Goal: Task Accomplishment & Management: Manage account settings

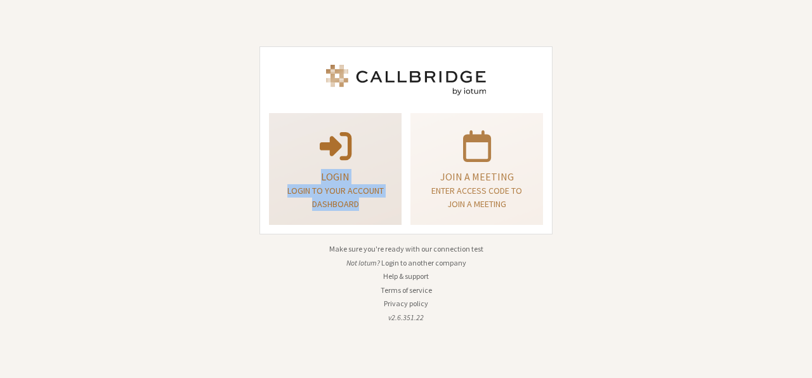
drag, startPoint x: 296, startPoint y: 242, endPoint x: 340, endPoint y: 170, distance: 84.0
click at [340, 170] on div "Login Login to your account dashboard Join a meeting Enter access code to join …" at bounding box center [406, 189] width 311 height 360
click at [340, 170] on p "Login" at bounding box center [335, 176] width 101 height 15
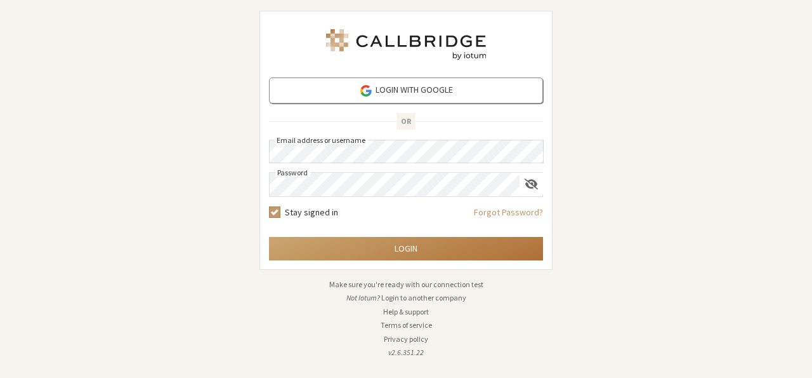
click at [417, 241] on button "Login" at bounding box center [406, 248] width 274 height 23
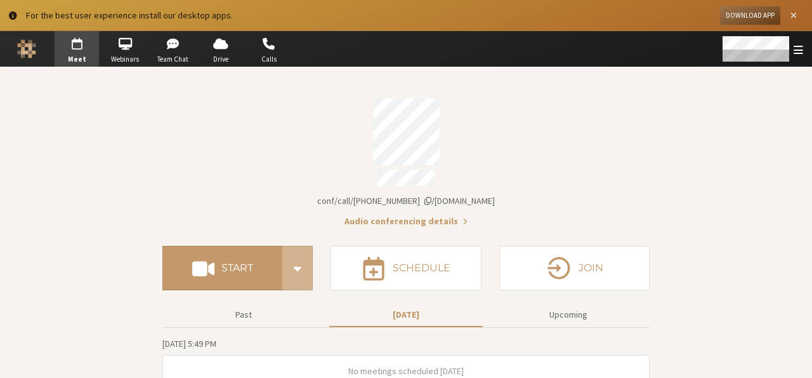
click at [798, 11] on button "Close alert" at bounding box center [794, 15] width 18 height 18
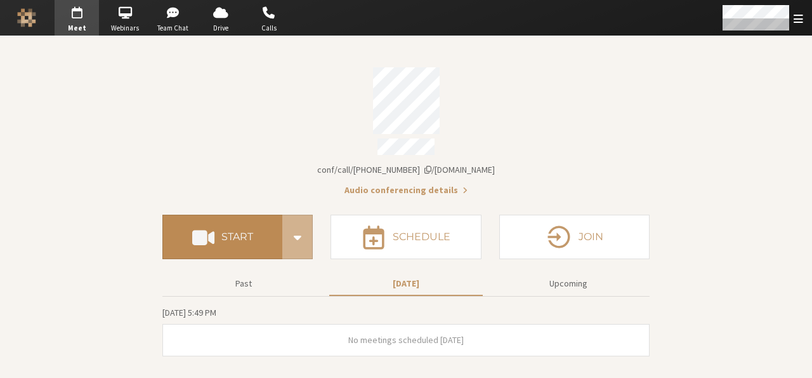
click at [250, 234] on h4 "Start" at bounding box center [237, 237] width 32 height 10
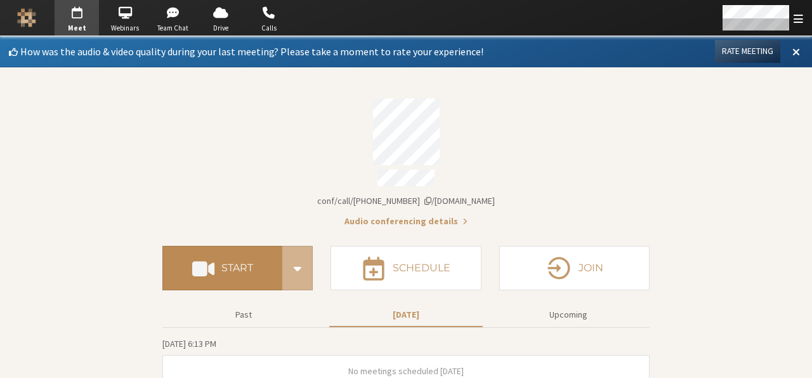
click at [239, 263] on h4 "Start" at bounding box center [237, 268] width 32 height 10
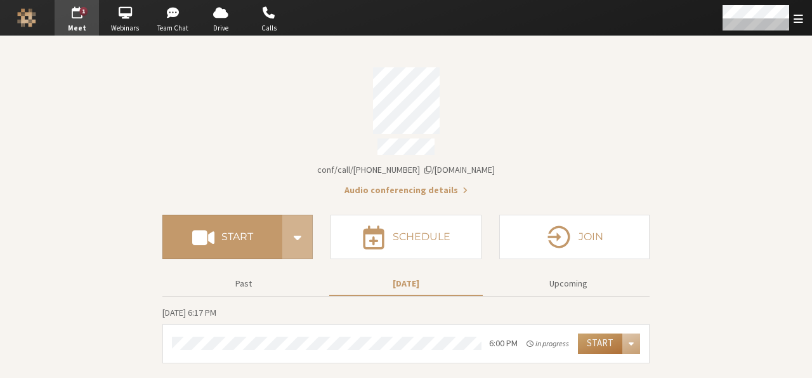
click at [603, 338] on button "Start" at bounding box center [600, 343] width 44 height 20
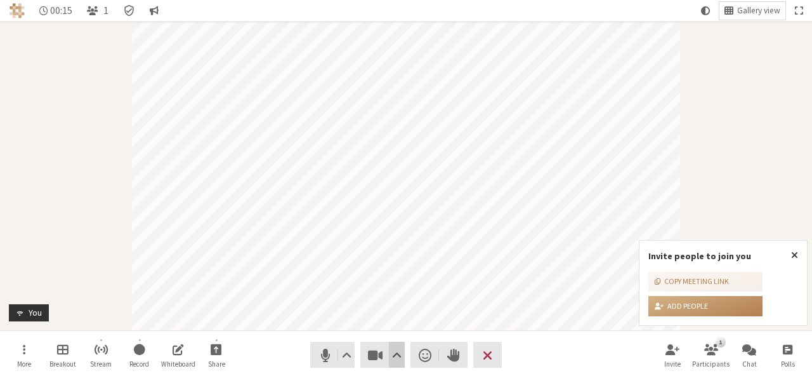
click at [403, 360] on div "Audio Video Send a reaction Raise hand Leave" at bounding box center [406, 354] width 192 height 26
click at [403, 360] on button "Video setting" at bounding box center [397, 354] width 16 height 26
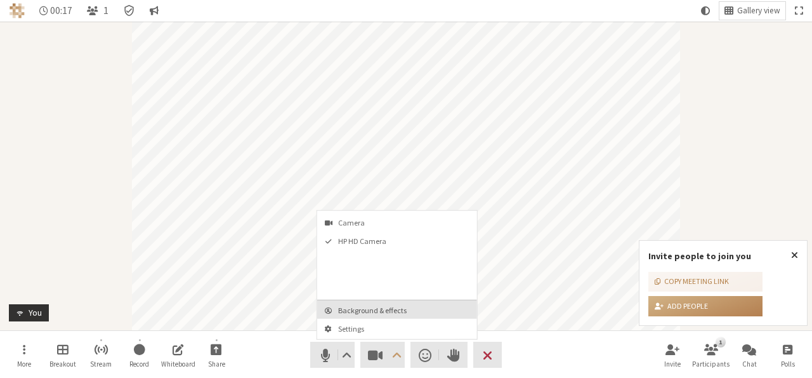
click at [394, 306] on span "Background & effects" at bounding box center [404, 310] width 133 height 8
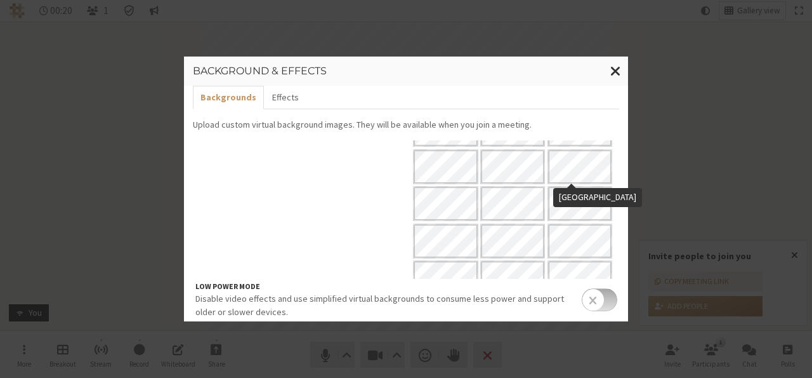
scroll to position [142, 0]
click at [614, 71] on span "Close modal" at bounding box center [615, 71] width 11 height 16
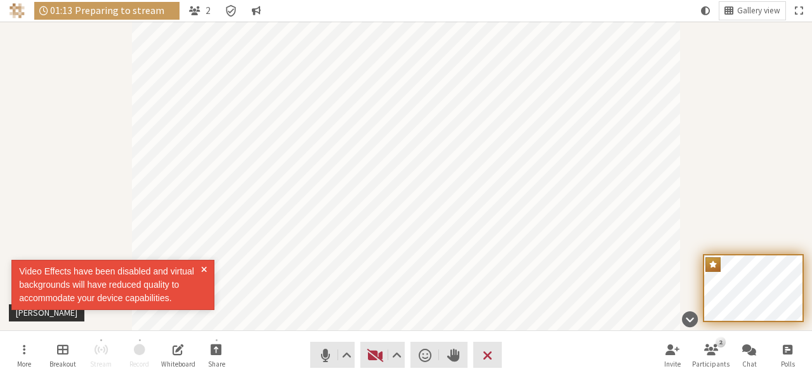
click at [202, 264] on div "Video Effects have been disabled and virtual backgrounds will have reduced qual…" at bounding box center [112, 285] width 203 height 50
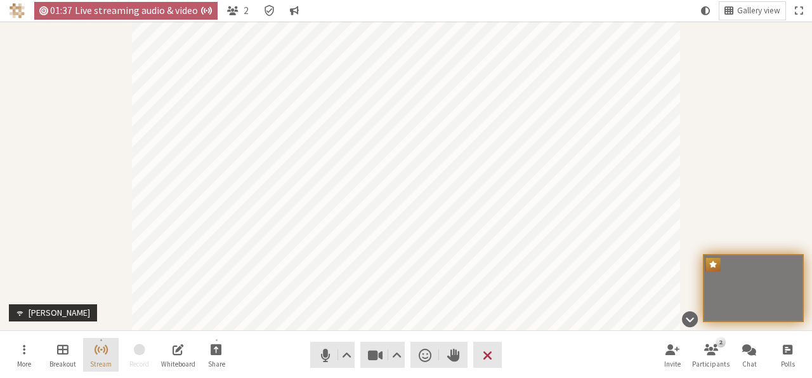
click at [101, 352] on span "Stop streaming" at bounding box center [101, 348] width 15 height 15
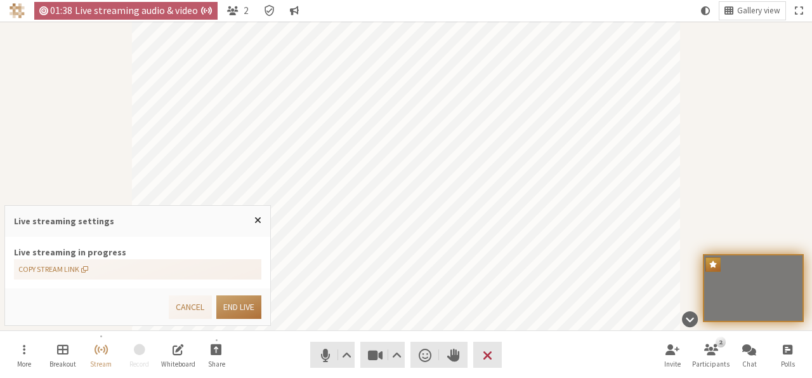
click at [235, 308] on button "End live" at bounding box center [238, 306] width 45 height 23
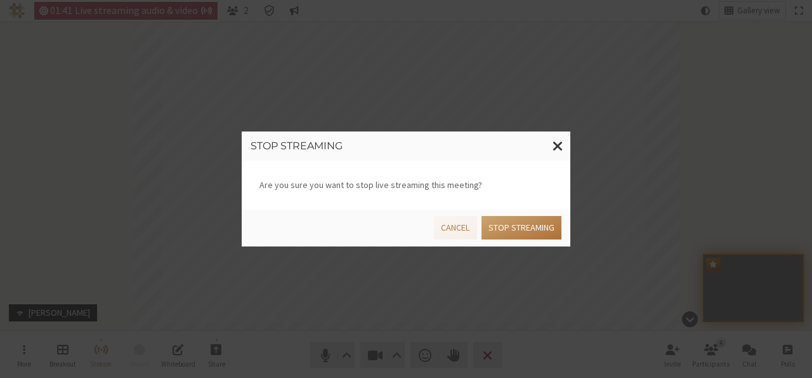
click at [522, 226] on button "Stop streaming" at bounding box center [522, 227] width 80 height 23
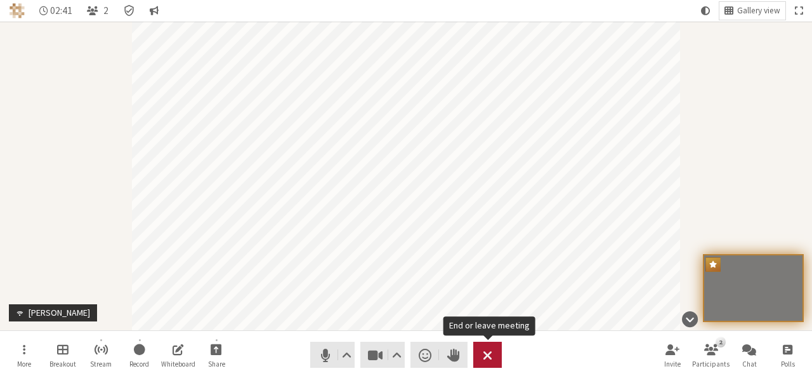
click at [486, 355] on span "End or leave meeting" at bounding box center [488, 355] width 10 height 18
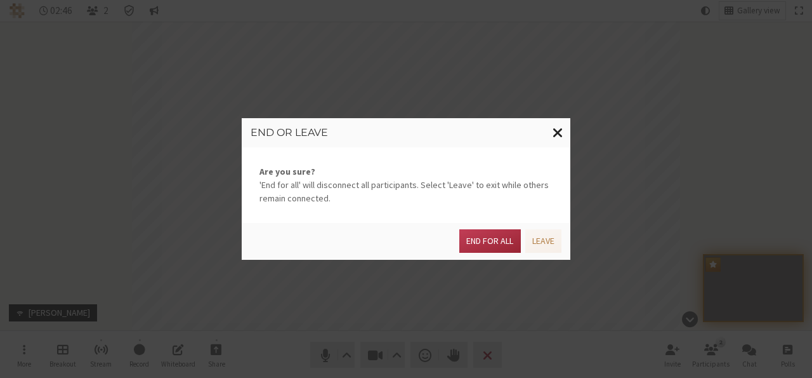
click at [559, 133] on span "Close modal" at bounding box center [558, 132] width 11 height 16
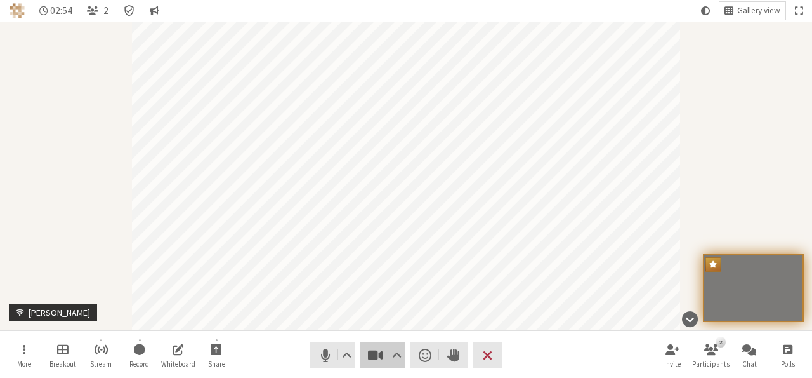
click at [366, 347] on button "Video" at bounding box center [382, 354] width 44 height 26
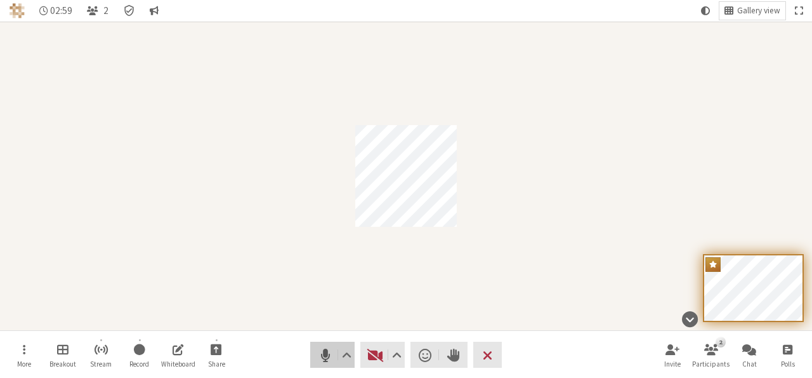
click at [318, 353] on span "Mute (Alt+A)" at bounding box center [326, 355] width 18 height 18
click at [381, 362] on span "Start video (Alt+V)" at bounding box center [376, 355] width 18 height 18
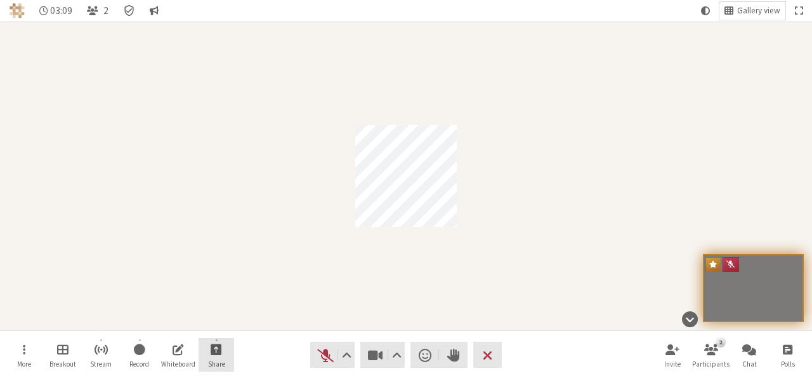
click at [223, 350] on button "Share" at bounding box center [217, 355] width 36 height 34
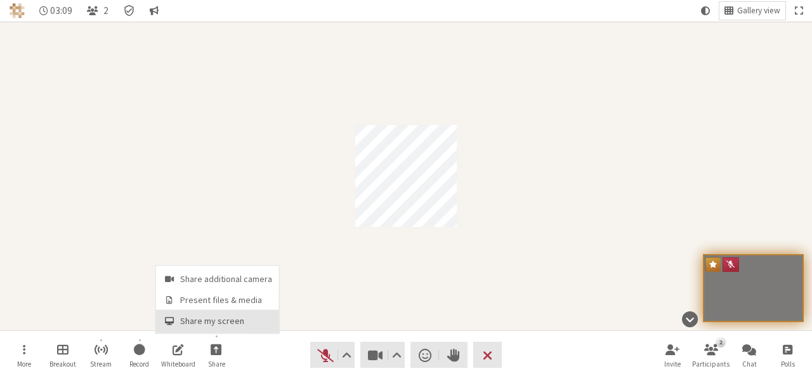
click at [214, 320] on span "Share my screen" at bounding box center [226, 321] width 92 height 10
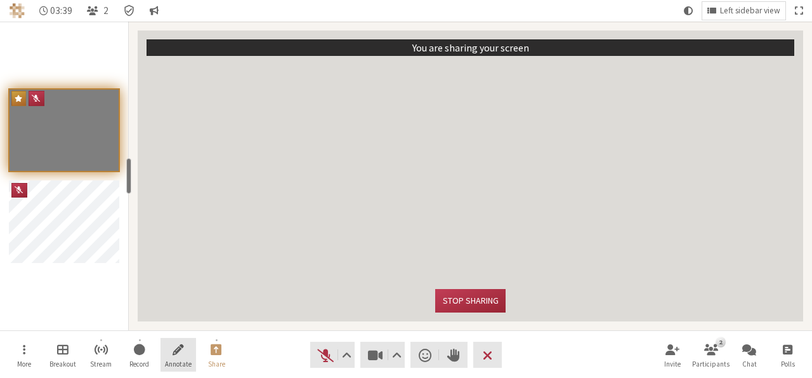
click at [180, 349] on span "Start annotating shared screen" at bounding box center [178, 348] width 11 height 15
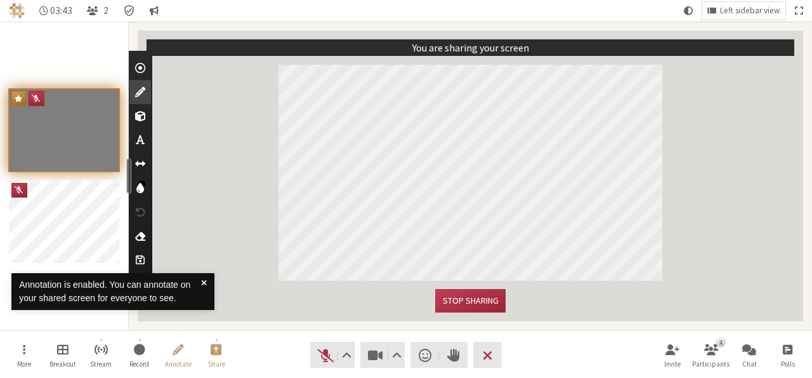
click at [142, 143] on span "Use text tool" at bounding box center [140, 139] width 9 height 13
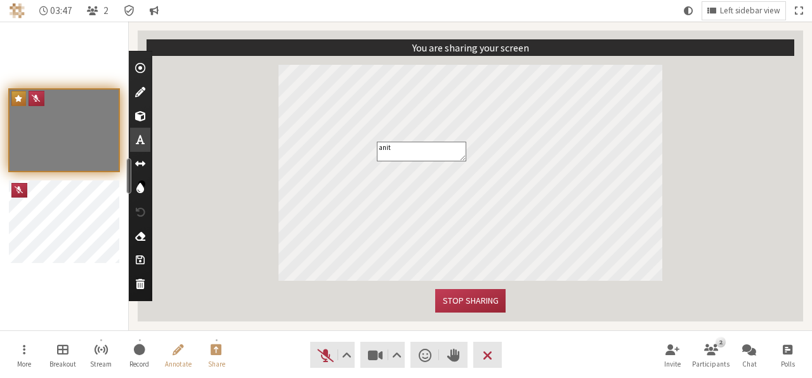
type textarea "anita"
click at [459, 305] on button "Stop sharing" at bounding box center [470, 300] width 70 height 23
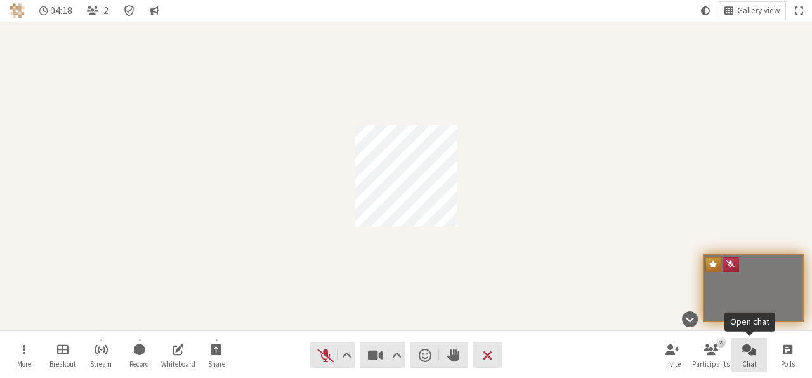
click at [741, 349] on button "Chat" at bounding box center [750, 355] width 36 height 34
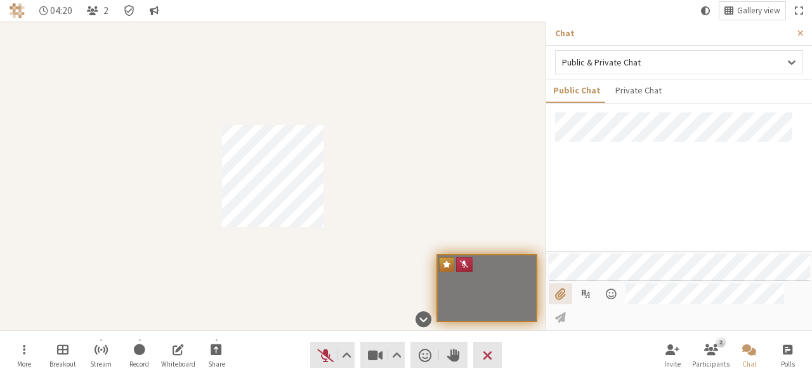
click at [558, 305] on input "File picker" at bounding box center [560, 294] width 23 height 22
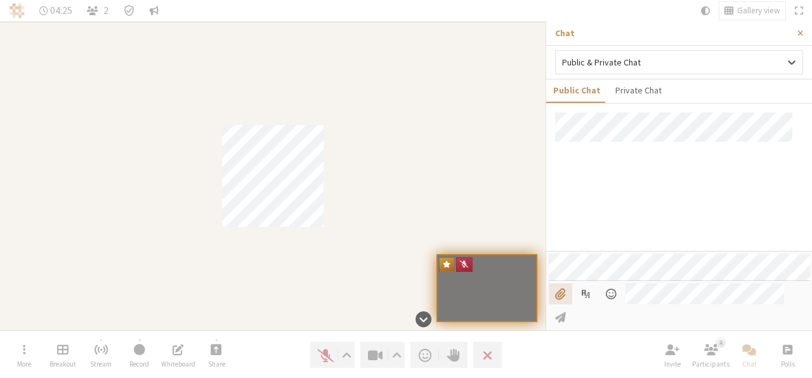
type input "C:\fakepath\PIP available.png"
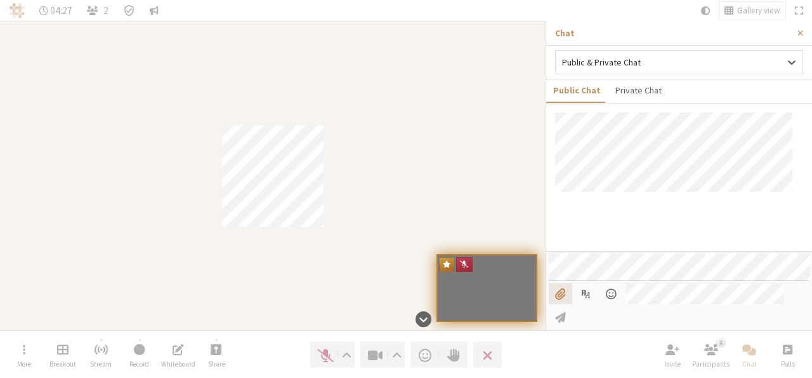
click at [171, 145] on div "Participant" at bounding box center [273, 176] width 546 height 308
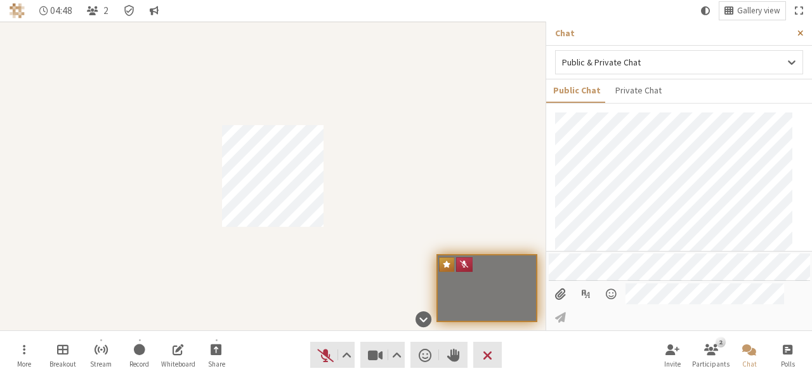
click at [802, 32] on span "Close sidebar" at bounding box center [801, 34] width 6 height 10
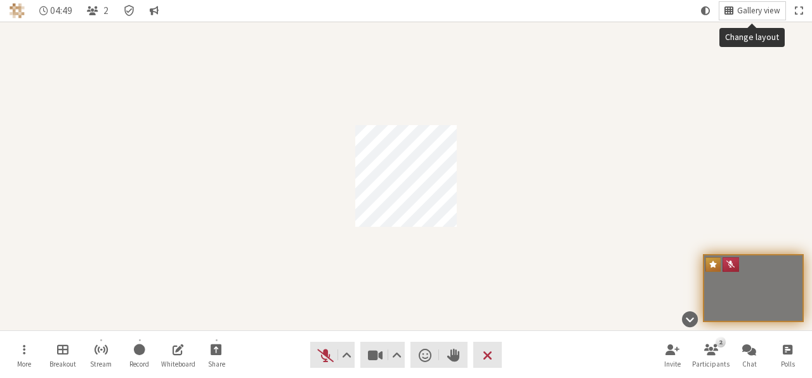
click at [755, 8] on span "Gallery view" at bounding box center [758, 11] width 43 height 10
click at [595, 263] on div "Participant" at bounding box center [406, 176] width 812 height 308
click at [20, 360] on span "More" at bounding box center [24, 364] width 14 height 8
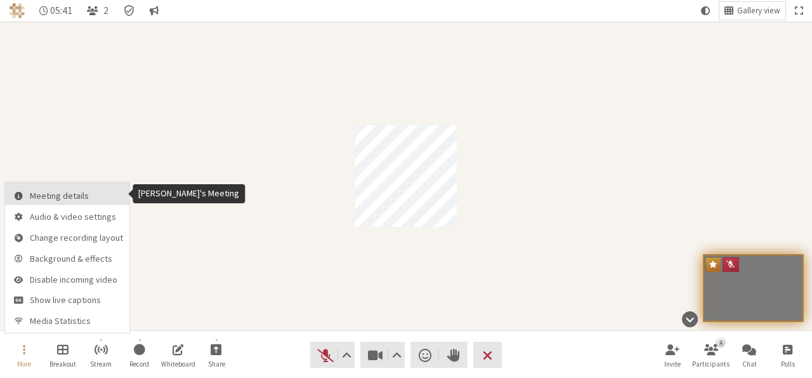
click at [39, 197] on span "Meeting details" at bounding box center [76, 196] width 93 height 10
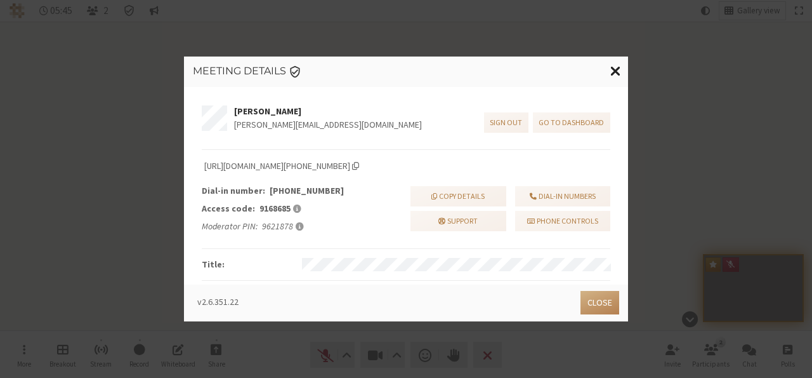
click at [615, 69] on span "Close modal" at bounding box center [615, 71] width 11 height 16
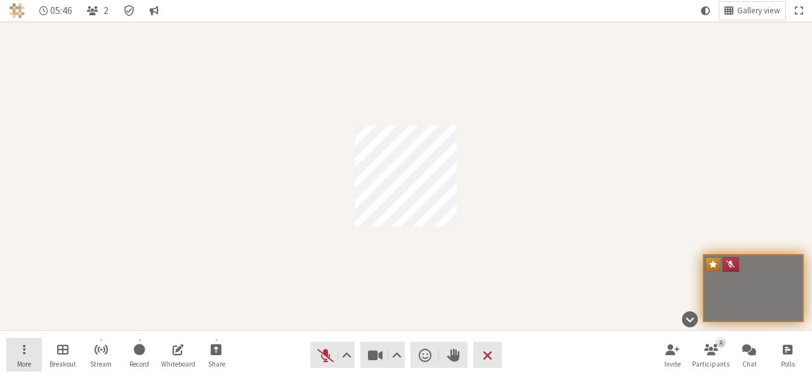
click at [21, 342] on button "More" at bounding box center [24, 355] width 36 height 34
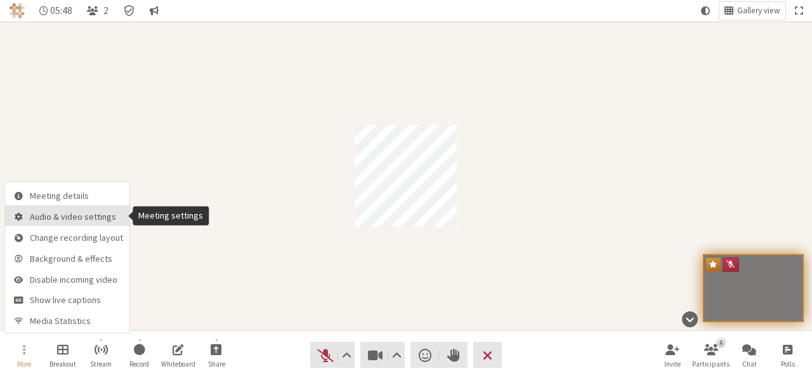
click at [39, 223] on button "Audio & video settings" at bounding box center [67, 215] width 124 height 21
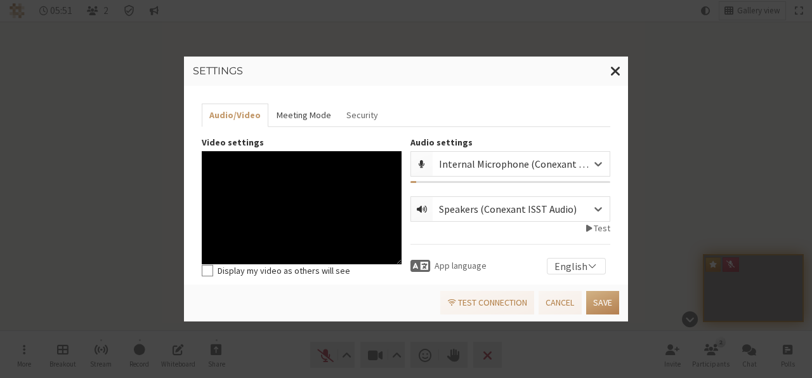
click at [294, 117] on button "Meeting Mode" at bounding box center [303, 114] width 70 height 23
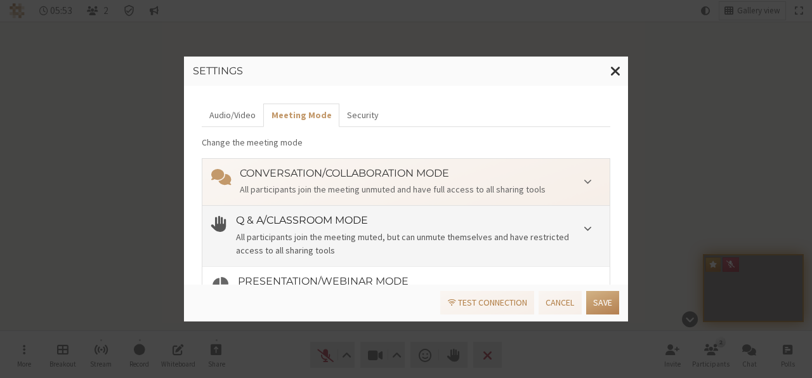
click at [397, 235] on div "All participants join the meeting muted, but can unmute themselves and have res…" at bounding box center [418, 243] width 365 height 27
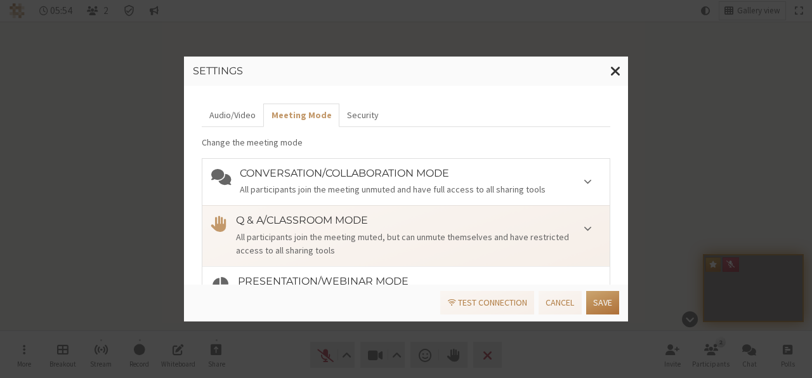
click at [591, 301] on button "Save" at bounding box center [602, 302] width 33 height 23
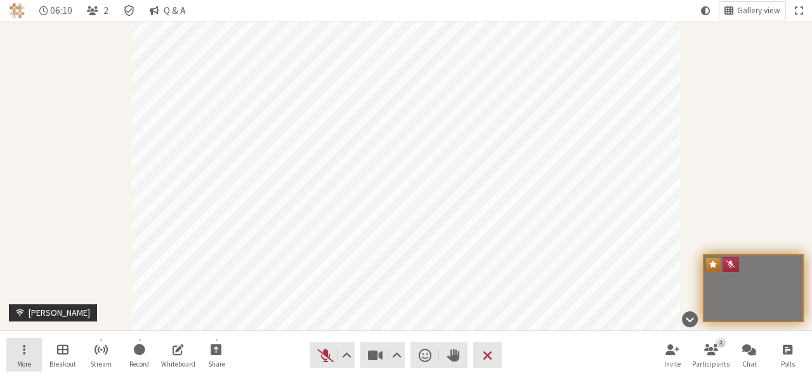
click at [23, 347] on span "Open menu" at bounding box center [24, 348] width 3 height 15
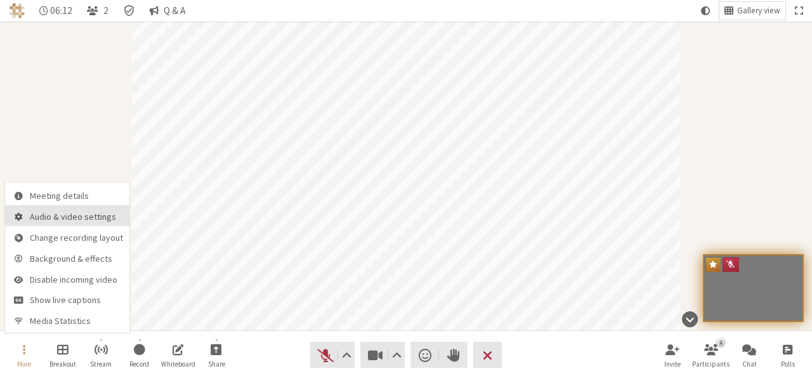
click at [48, 209] on button "Audio & video settings" at bounding box center [67, 215] width 124 height 21
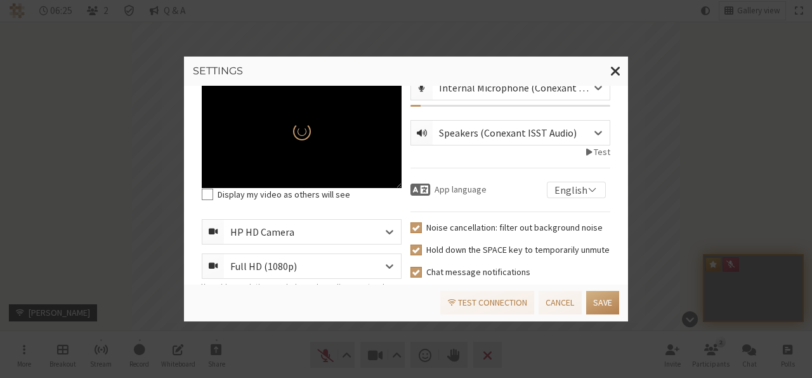
scroll to position [16, 0]
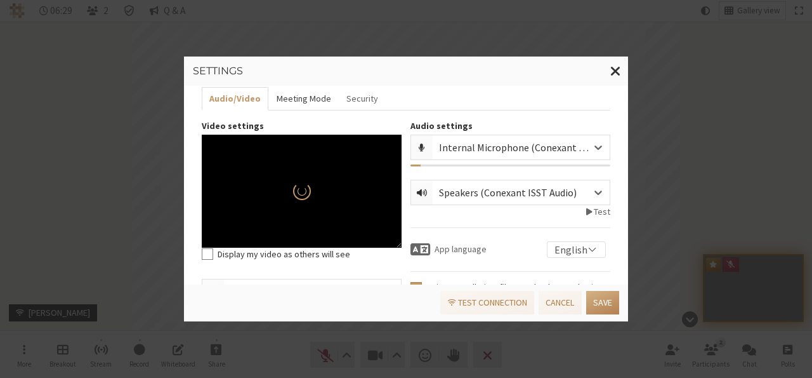
click at [301, 93] on button "Meeting Mode" at bounding box center [303, 98] width 70 height 23
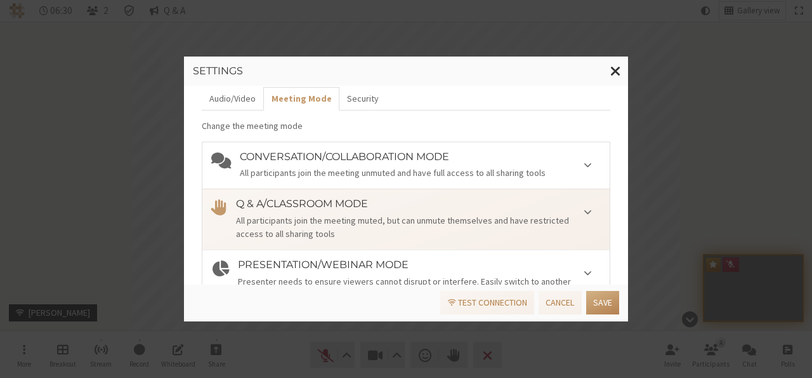
scroll to position [113, 0]
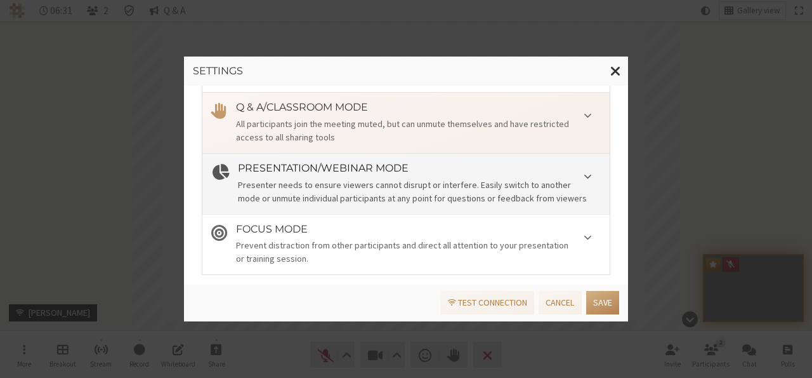
click at [334, 172] on h4 "Presentation/Webinar mode" at bounding box center [419, 167] width 363 height 11
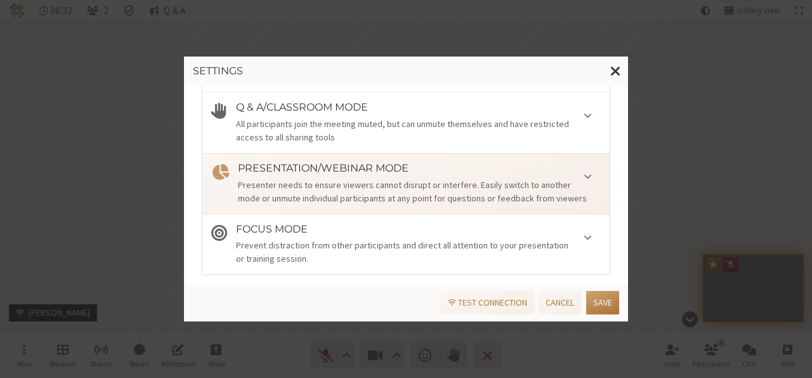
click at [595, 303] on button "Save" at bounding box center [602, 302] width 33 height 23
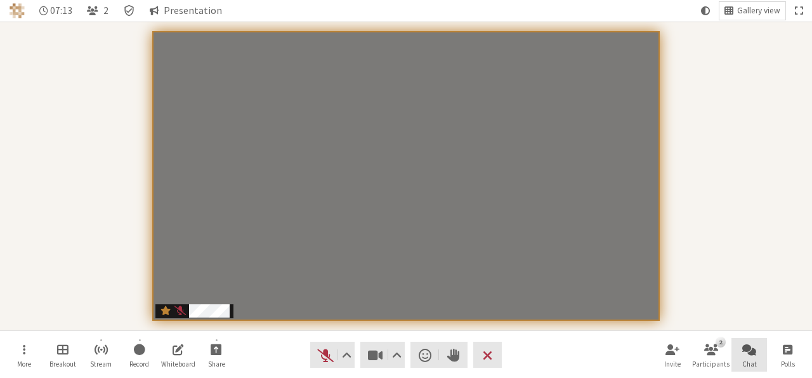
click at [749, 363] on span "Chat" at bounding box center [749, 364] width 15 height 8
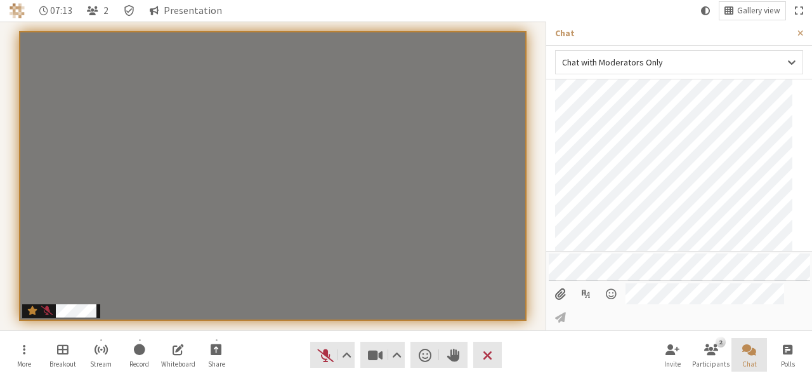
scroll to position [208, 0]
click at [560, 305] on input "File picker" at bounding box center [560, 294] width 23 height 22
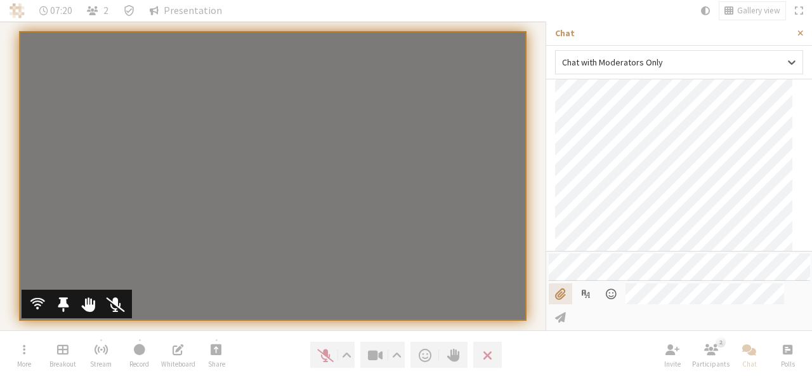
type input "C:\fakepath\hand raise.png"
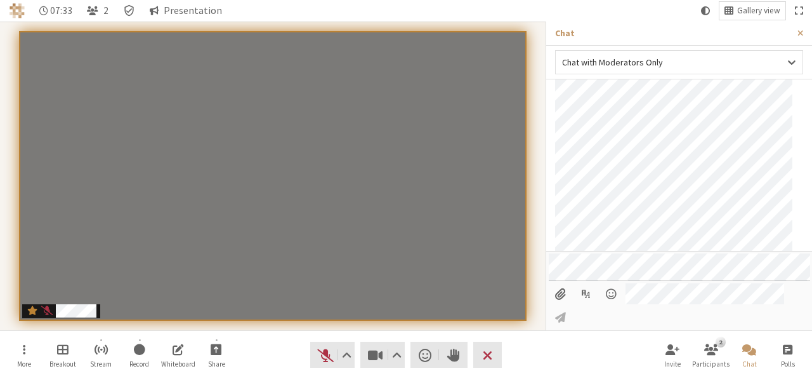
scroll to position [344, 0]
click at [803, 36] on span "Close sidebar" at bounding box center [801, 34] width 6 height 10
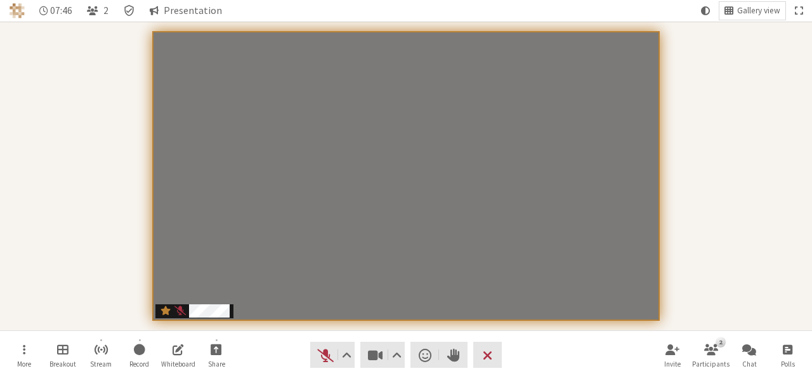
click at [758, 138] on div "Participants" at bounding box center [406, 175] width 795 height 291
click at [214, 358] on button "Share" at bounding box center [217, 355] width 36 height 34
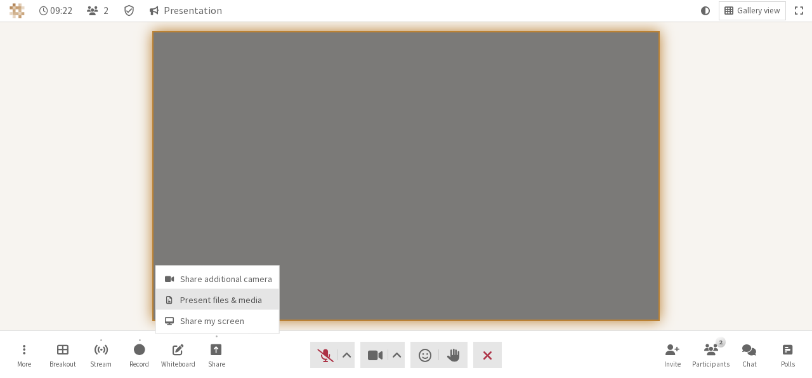
click at [211, 299] on span "Present files & media" at bounding box center [226, 300] width 92 height 10
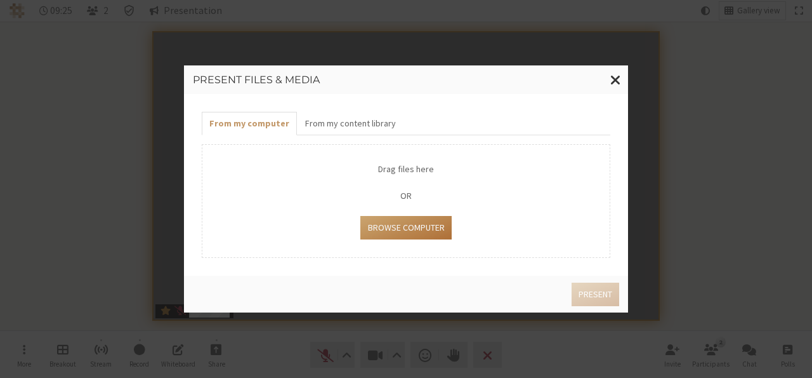
click at [400, 216] on button "Browse Computer" at bounding box center [405, 227] width 91 height 23
click at [341, 133] on button "From my content library" at bounding box center [350, 123] width 106 height 23
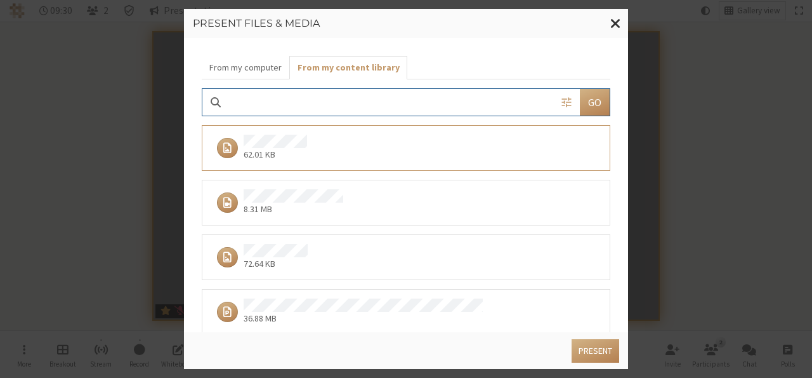
click at [366, 196] on div "8.31 MB" at bounding box center [401, 202] width 381 height 27
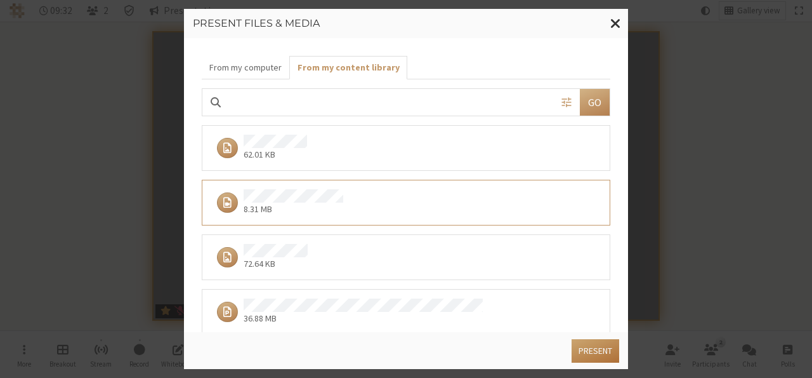
click at [590, 359] on button "Present" at bounding box center [596, 350] width 48 height 23
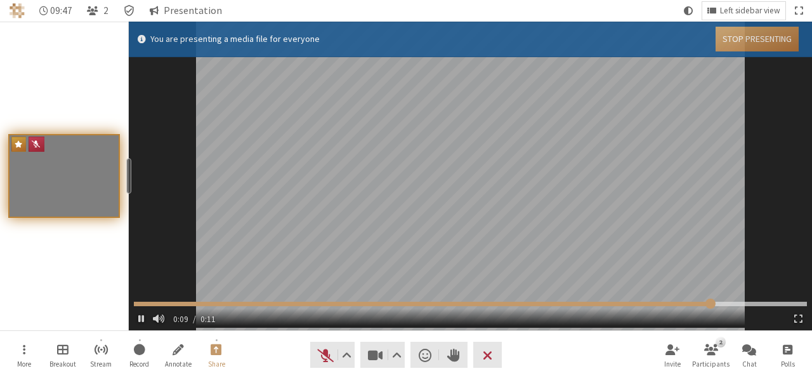
type input "10.701333"
click at [779, 34] on button "Stop Presenting" at bounding box center [757, 39] width 83 height 25
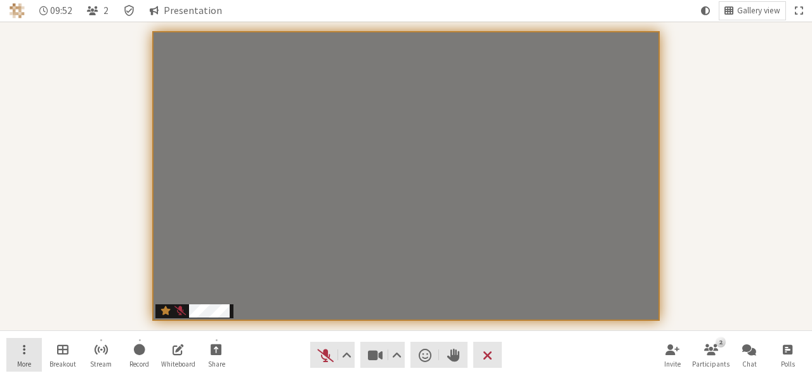
click at [14, 348] on button "More" at bounding box center [24, 355] width 36 height 34
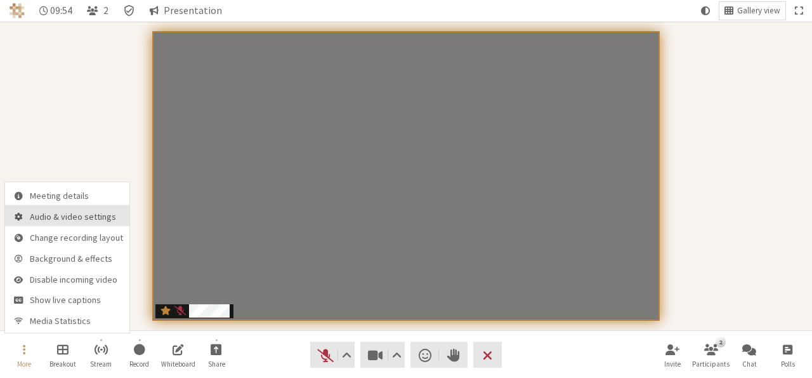
click at [27, 210] on button "Audio & video settings" at bounding box center [67, 215] width 124 height 21
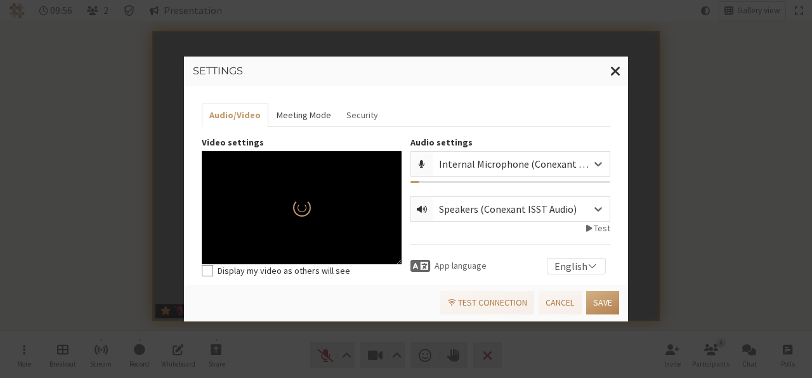
click at [313, 111] on button "Meeting Mode" at bounding box center [303, 114] width 70 height 23
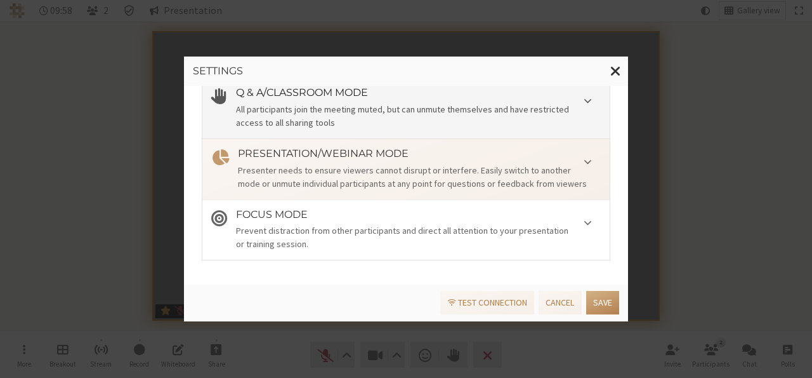
scroll to position [129, 0]
click at [425, 249] on li "Focus mode Prevent distraction from other participants and direct all attention…" at bounding box center [405, 228] width 407 height 61
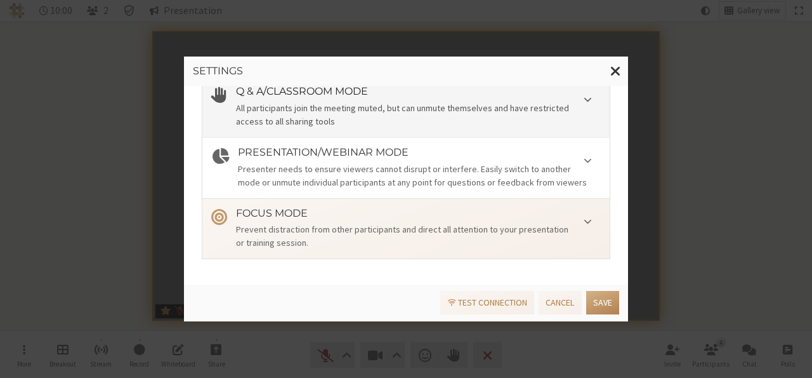
scroll to position [0, 0]
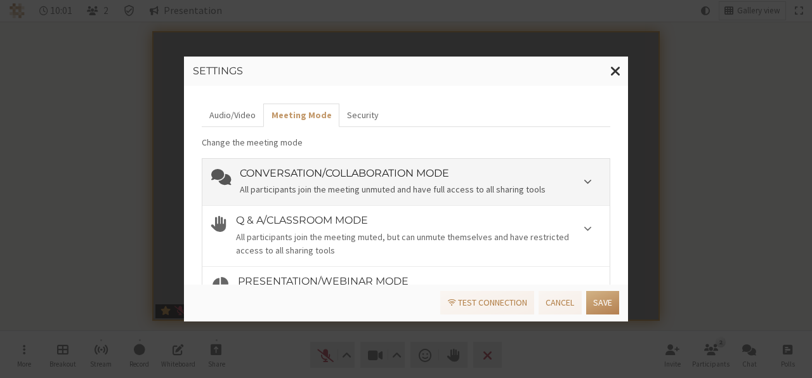
click at [395, 182] on div "Conversation/Collaboration mode All participants join the meeting unmuted and h…" at bounding box center [420, 182] width 361 height 29
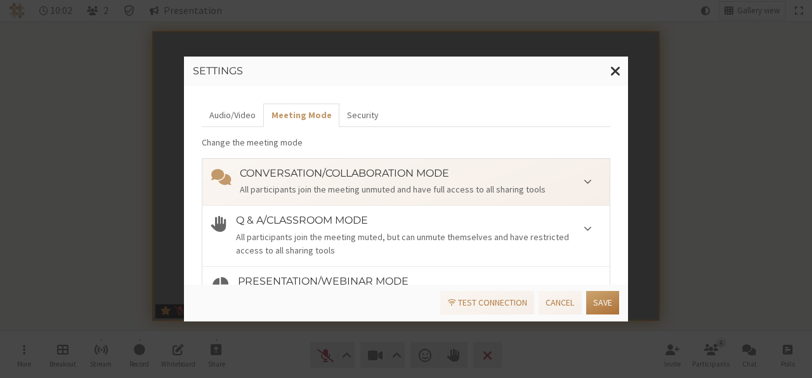
click at [607, 311] on button "Save" at bounding box center [602, 302] width 33 height 23
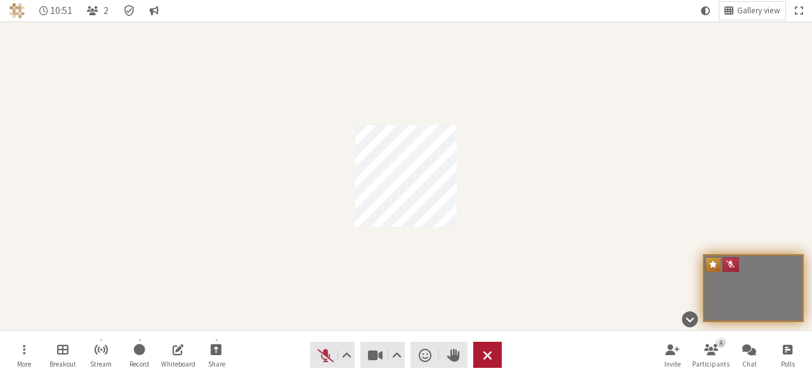
click at [487, 356] on span "End or leave meeting" at bounding box center [488, 355] width 10 height 18
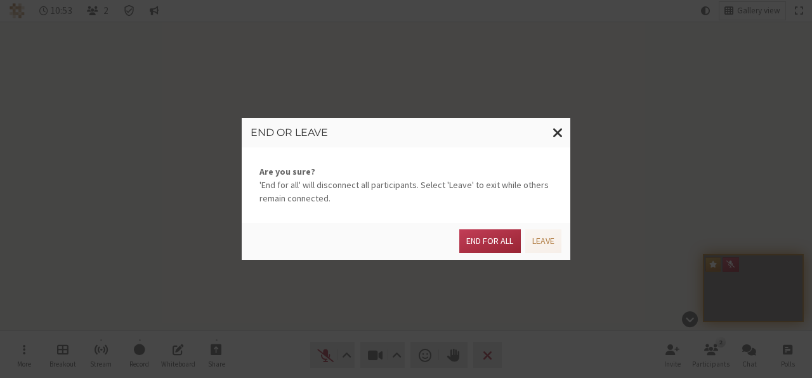
click at [172, 96] on div "End or leave Are you sure? 'End for all' will disconnect all participants. Sele…" at bounding box center [406, 189] width 812 height 378
click at [557, 135] on span "Close modal" at bounding box center [558, 132] width 11 height 16
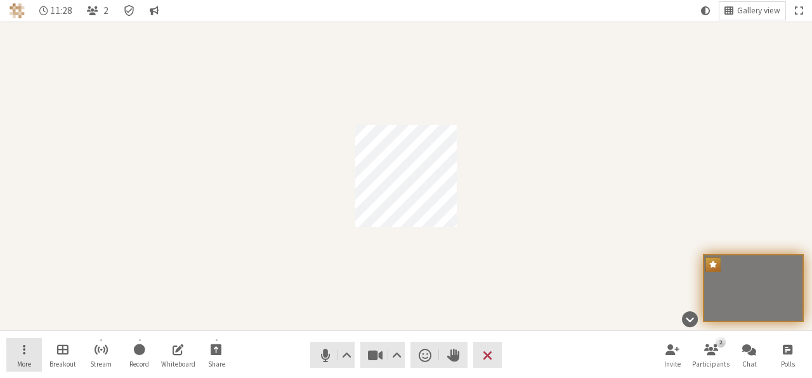
click at [30, 347] on button "More" at bounding box center [24, 355] width 36 height 34
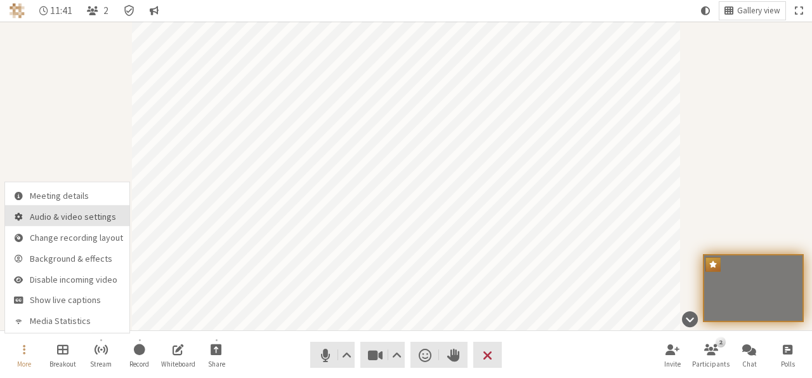
click at [50, 207] on button "Audio & video settings" at bounding box center [67, 215] width 124 height 21
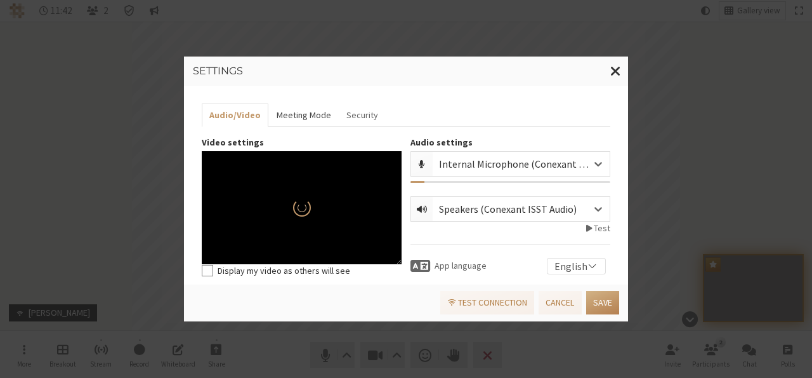
click at [309, 117] on button "Meeting Mode" at bounding box center [303, 114] width 70 height 23
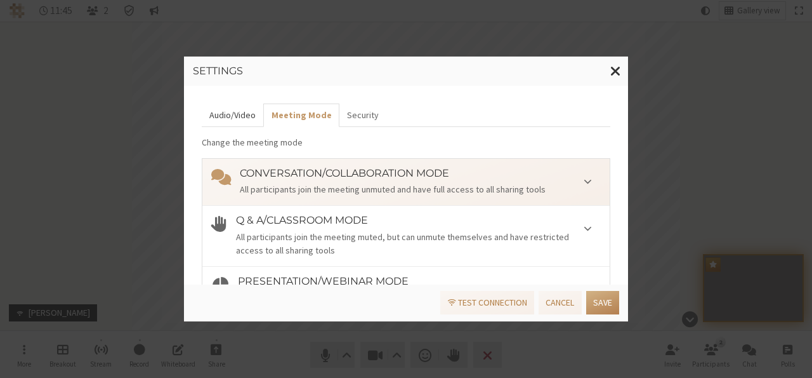
click at [241, 122] on button "Audio/Video" at bounding box center [233, 114] width 62 height 23
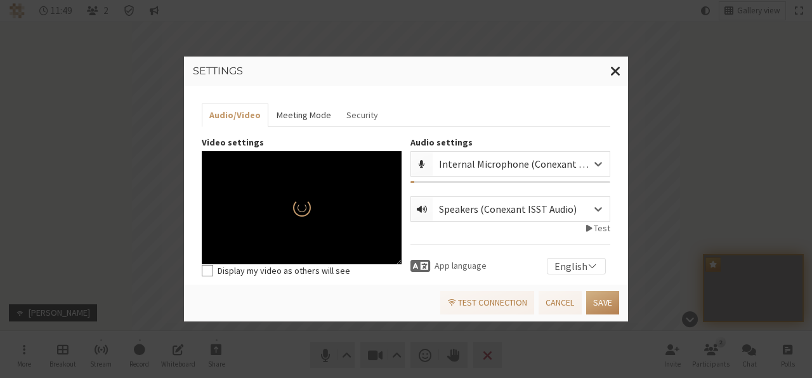
click at [300, 117] on button "Meeting Mode" at bounding box center [303, 114] width 70 height 23
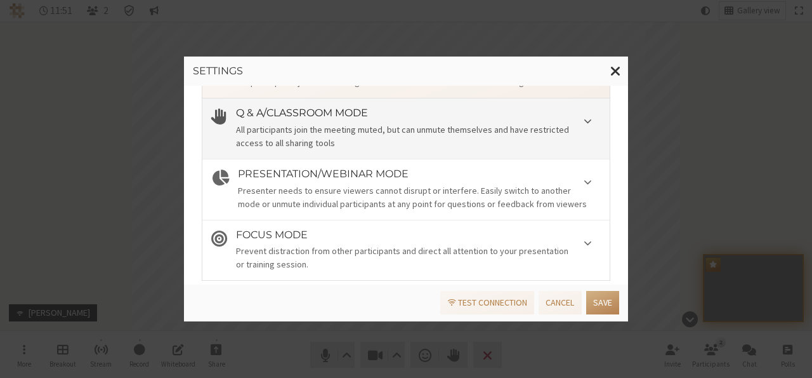
scroll to position [109, 0]
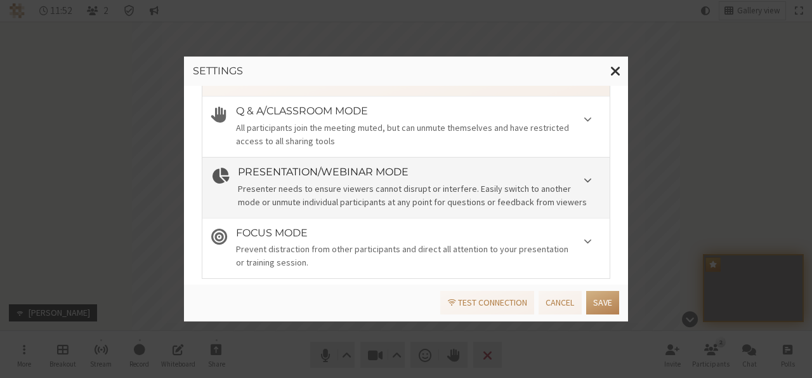
click at [373, 191] on div "Presenter needs to ensure viewers cannot disrupt or interfere. Easily switch to…" at bounding box center [419, 195] width 363 height 27
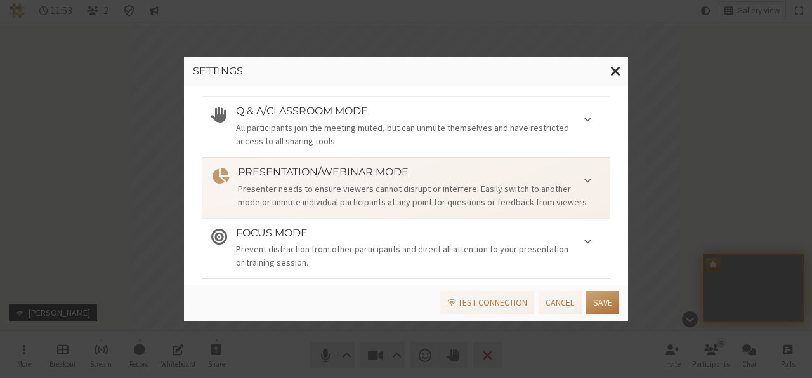
click at [616, 301] on button "Save" at bounding box center [602, 302] width 33 height 23
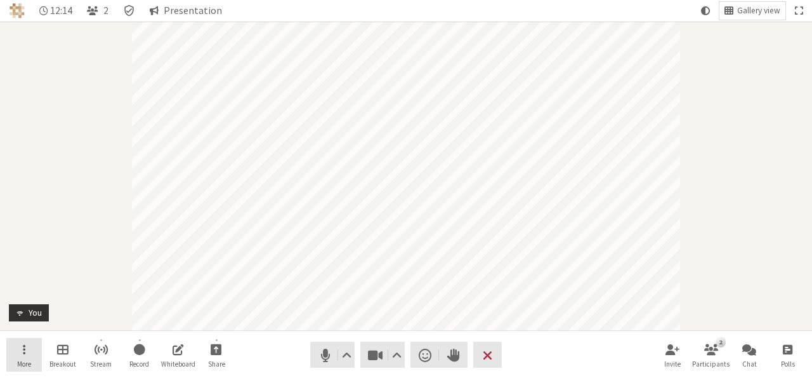
click at [27, 353] on button "More" at bounding box center [24, 355] width 36 height 34
drag, startPoint x: 730, startPoint y: 359, endPoint x: 711, endPoint y: 359, distance: 19.0
click at [711, 359] on div "Invite 2 Participants Chat Polls" at bounding box center [730, 355] width 151 height 34
click at [711, 359] on button "2 Participants" at bounding box center [712, 355] width 36 height 34
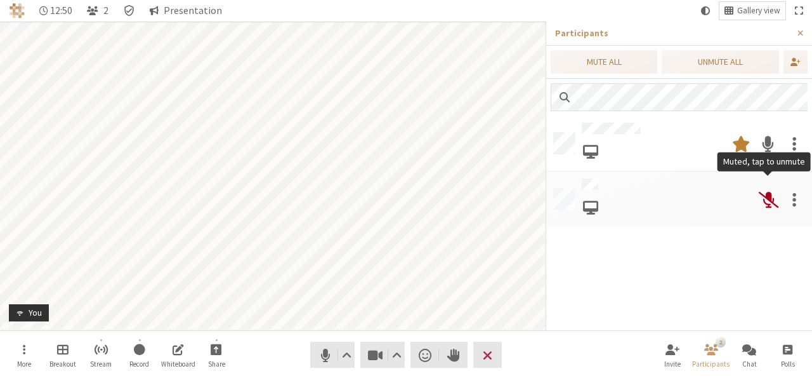
click at [767, 196] on span at bounding box center [769, 199] width 20 height 23
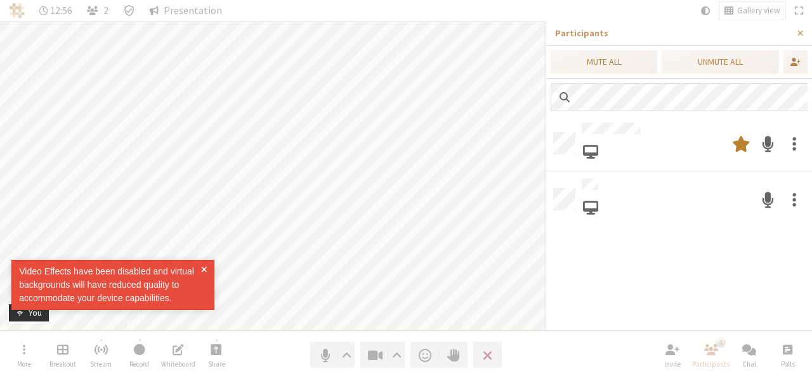
click at [767, 196] on span at bounding box center [768, 199] width 12 height 23
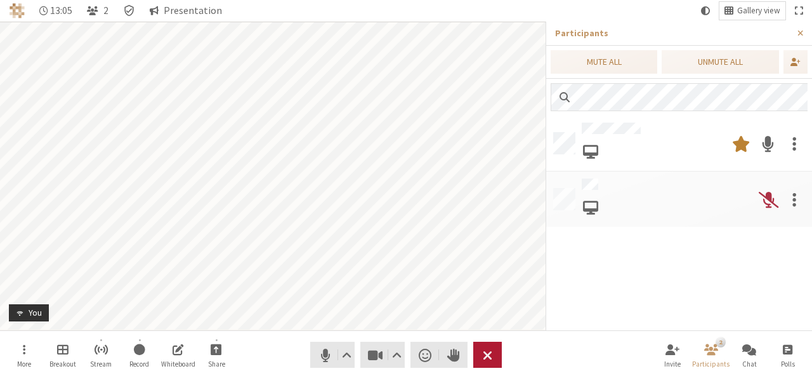
click at [489, 354] on span "End or leave meeting" at bounding box center [488, 355] width 10 height 18
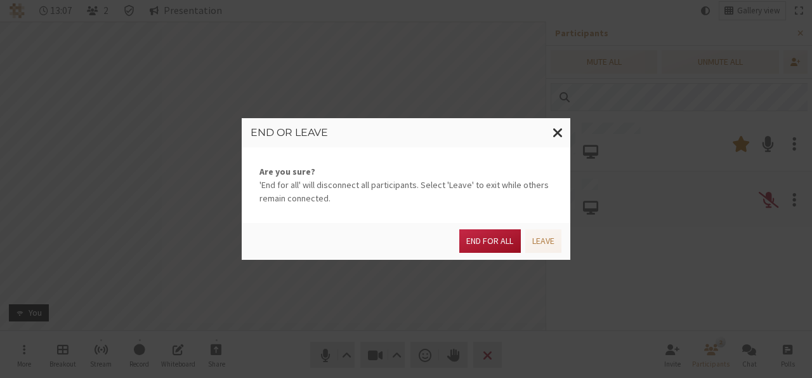
click at [497, 243] on button "End for all" at bounding box center [489, 240] width 61 height 23
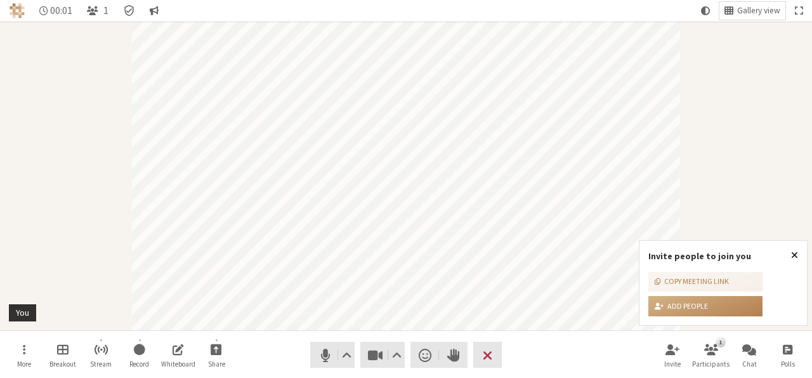
click at [792, 255] on span "Close popover" at bounding box center [794, 254] width 7 height 10
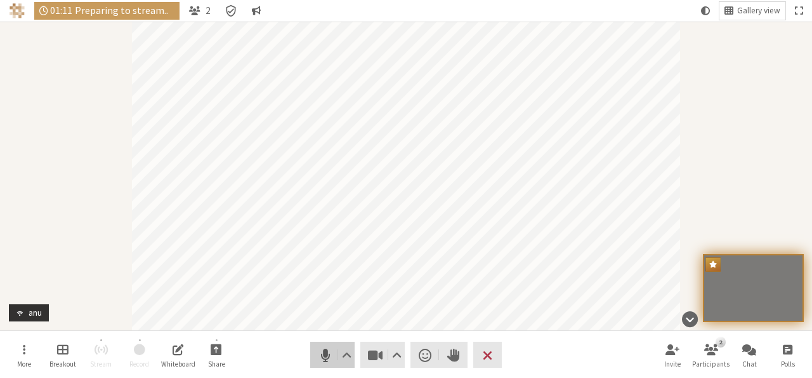
click at [318, 357] on span "Mute (Alt+A)" at bounding box center [326, 355] width 18 height 18
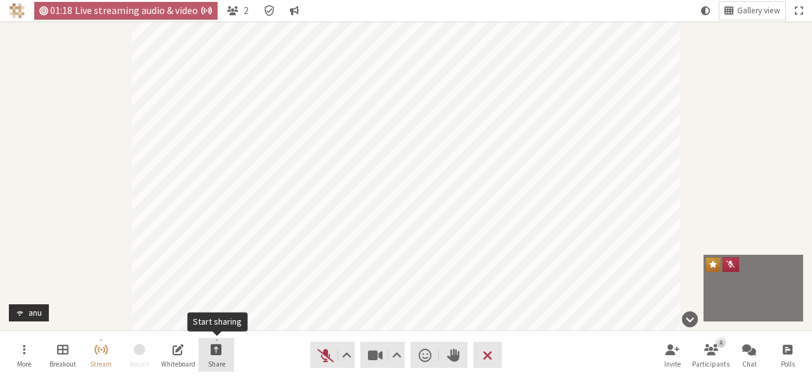
click at [219, 352] on span "Start sharing" at bounding box center [216, 348] width 11 height 15
click at [97, 348] on span "Stop streaming" at bounding box center [101, 348] width 15 height 15
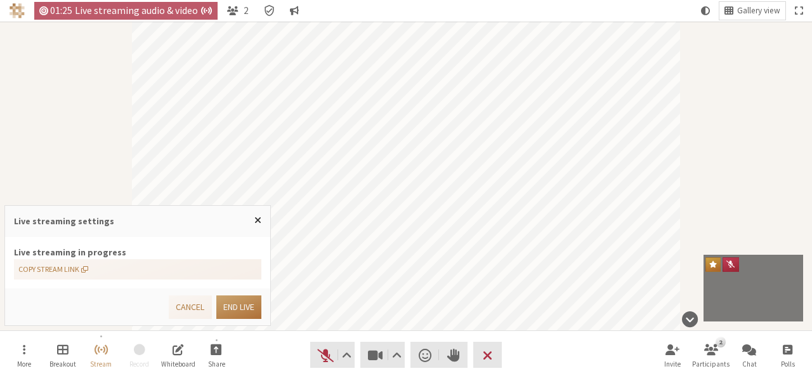
click at [247, 305] on button "End live" at bounding box center [238, 306] width 45 height 23
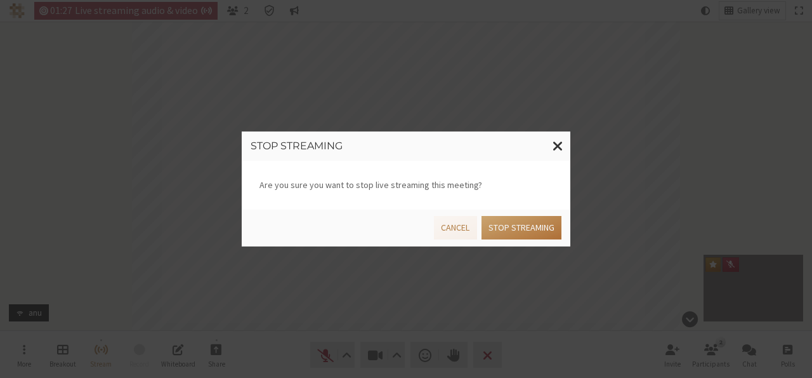
click at [513, 228] on button "Stop streaming" at bounding box center [522, 227] width 80 height 23
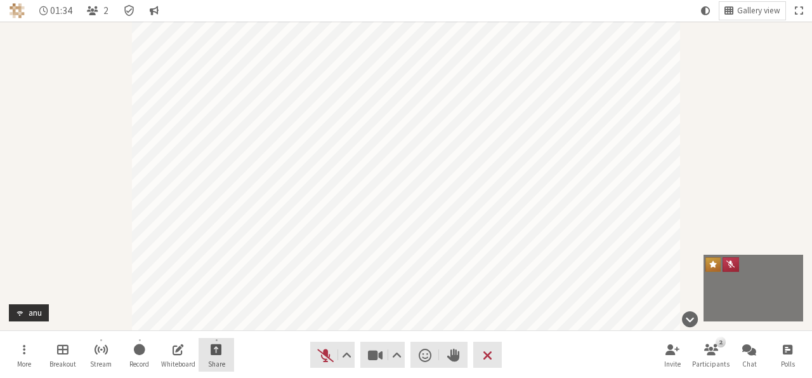
click at [214, 343] on span "Start sharing" at bounding box center [216, 348] width 11 height 15
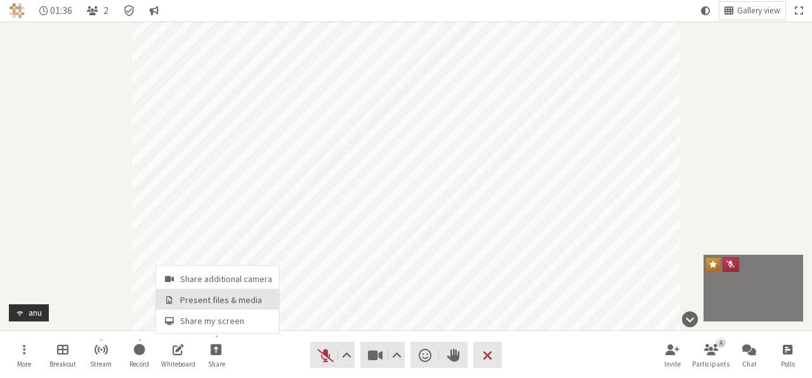
click at [216, 300] on span "Present files & media" at bounding box center [226, 300] width 92 height 10
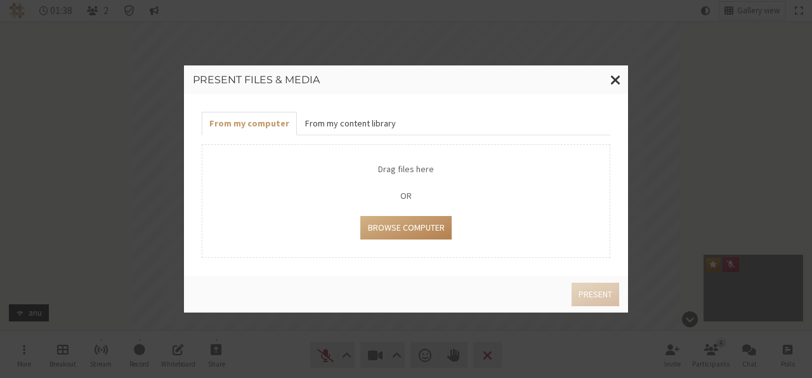
click at [357, 131] on button "From my content library" at bounding box center [350, 123] width 106 height 23
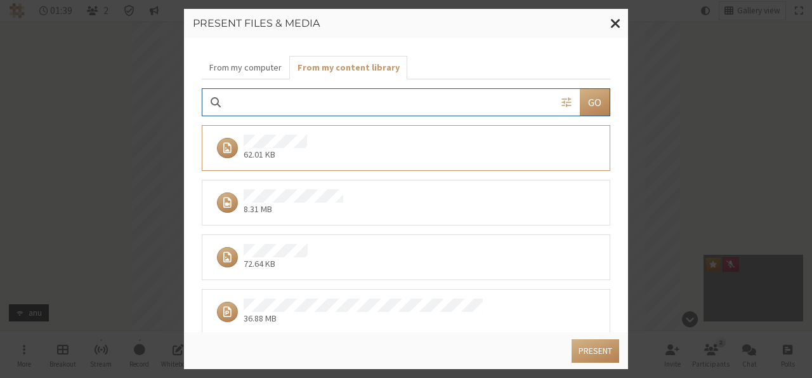
click at [385, 210] on div "8.31 MB" at bounding box center [401, 202] width 381 height 27
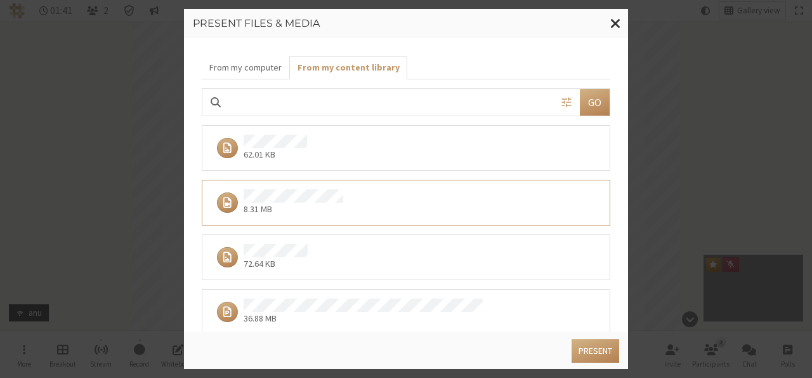
click at [378, 252] on div "72.64 KB" at bounding box center [401, 257] width 381 height 27
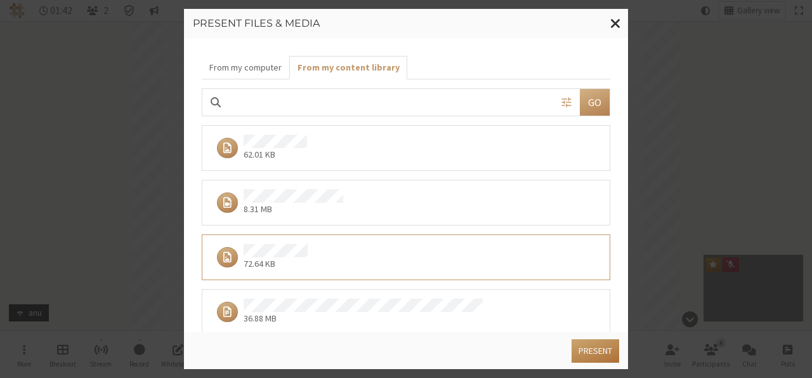
click at [597, 356] on button "Present" at bounding box center [596, 350] width 48 height 23
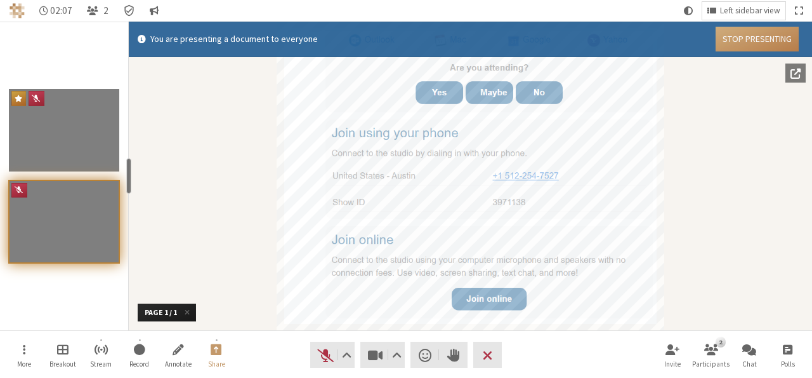
click at [753, 34] on button "Stop Presenting" at bounding box center [757, 39] width 83 height 25
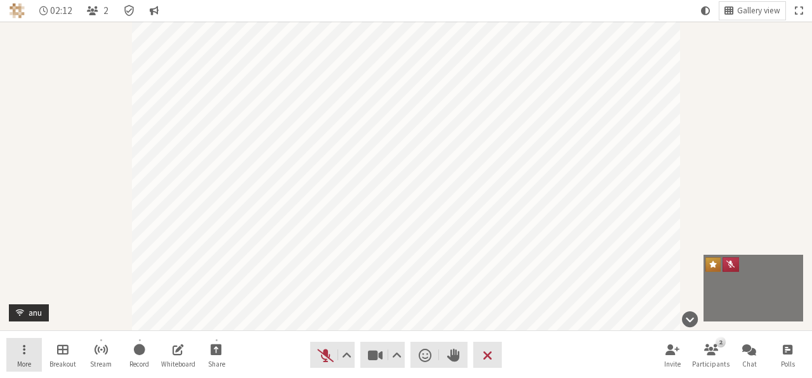
click at [36, 366] on button "More" at bounding box center [24, 355] width 36 height 34
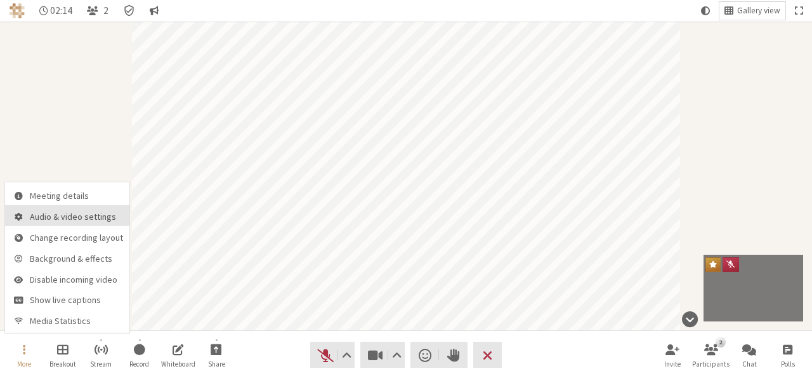
click at [45, 209] on button "Audio & video settings" at bounding box center [67, 215] width 124 height 21
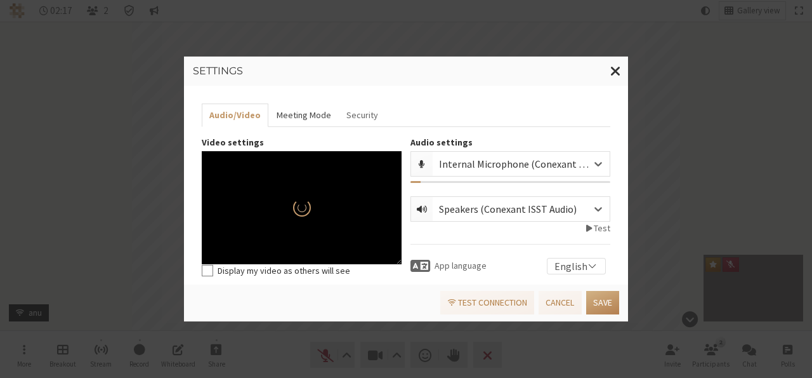
click at [294, 118] on button "Meeting Mode" at bounding box center [303, 114] width 70 height 23
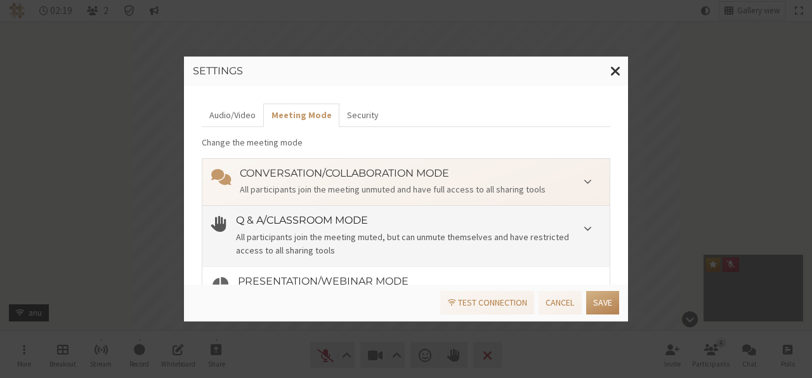
click at [378, 214] on li "Q & A/Classroom mode All participants join the meeting muted, but can unmute th…" at bounding box center [405, 235] width 407 height 61
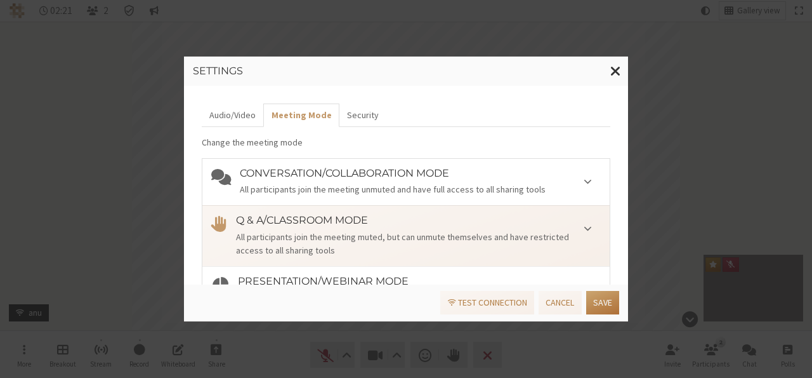
click at [614, 303] on button "Save" at bounding box center [602, 302] width 33 height 23
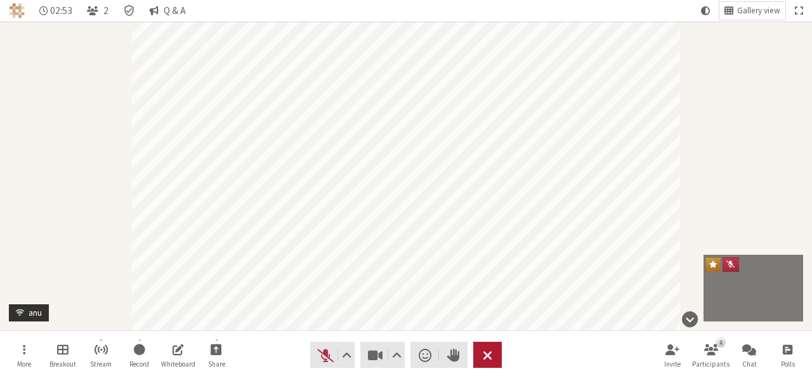
click at [487, 348] on span "End or leave meeting" at bounding box center [488, 355] width 10 height 18
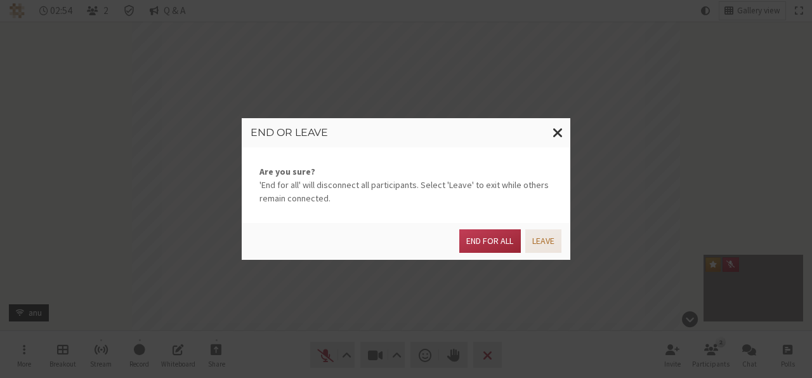
click at [548, 238] on button "Leave" at bounding box center [543, 240] width 36 height 23
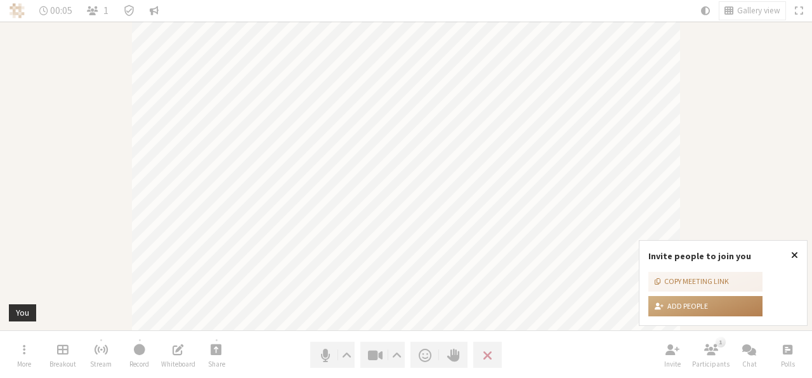
click at [799, 256] on button "Close popover" at bounding box center [794, 255] width 25 height 29
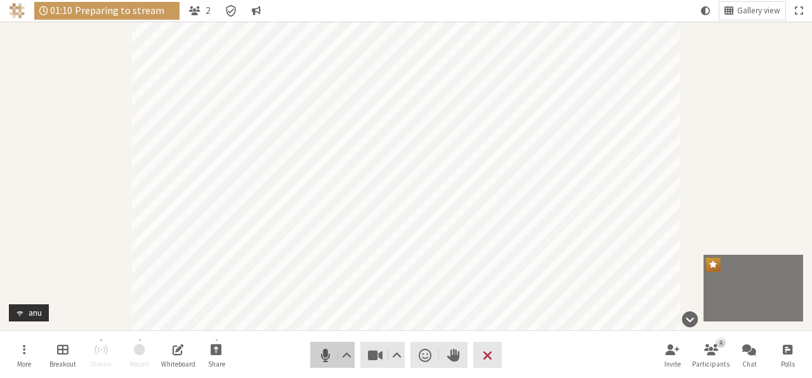
click at [320, 360] on span "Mute (Alt+A)" at bounding box center [326, 355] width 18 height 18
click at [218, 360] on span "Share" at bounding box center [216, 364] width 17 height 8
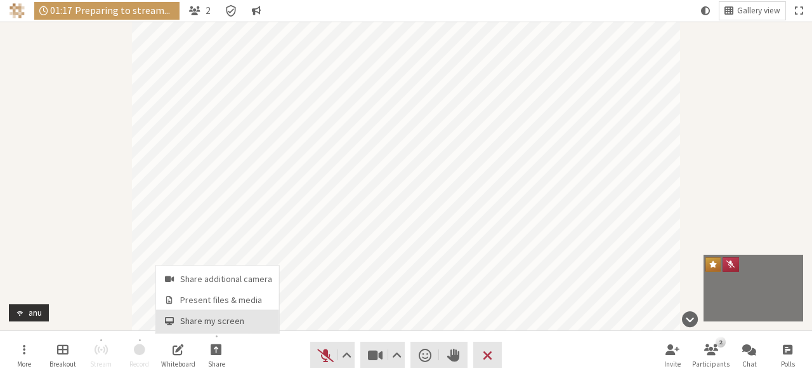
click at [201, 314] on button "Share my screen" at bounding box center [217, 321] width 123 height 23
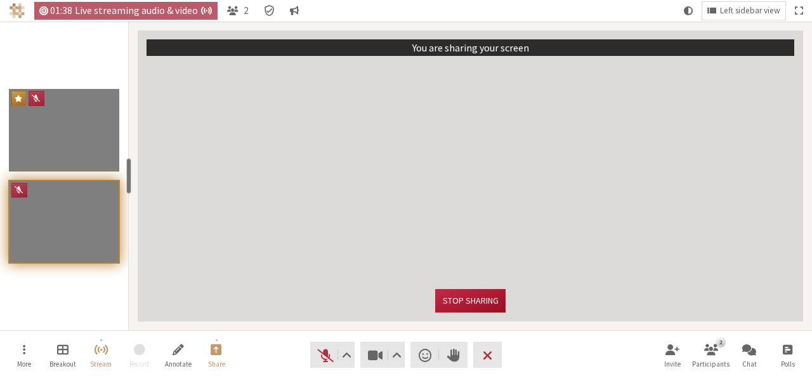
click at [466, 296] on button "Stop sharing" at bounding box center [470, 300] width 70 height 23
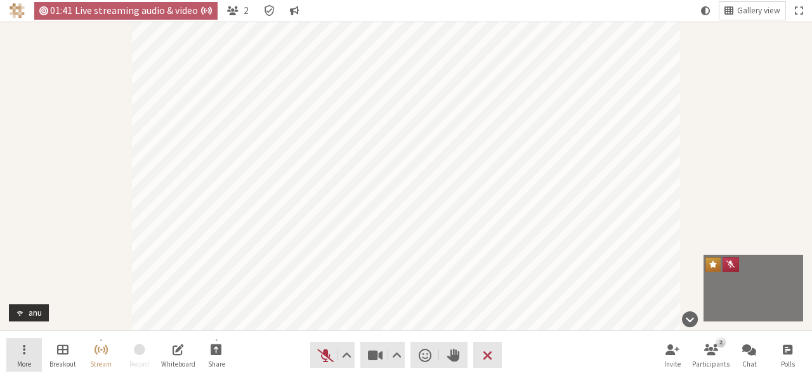
click at [25, 353] on span "Open menu" at bounding box center [24, 348] width 3 height 15
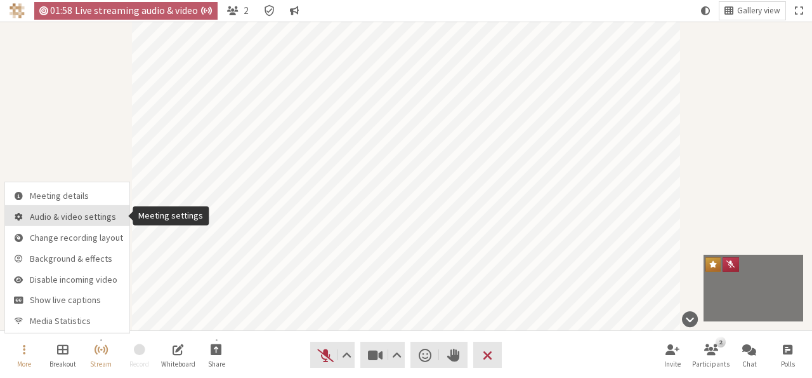
click at [76, 213] on span "Audio & video settings" at bounding box center [76, 217] width 93 height 10
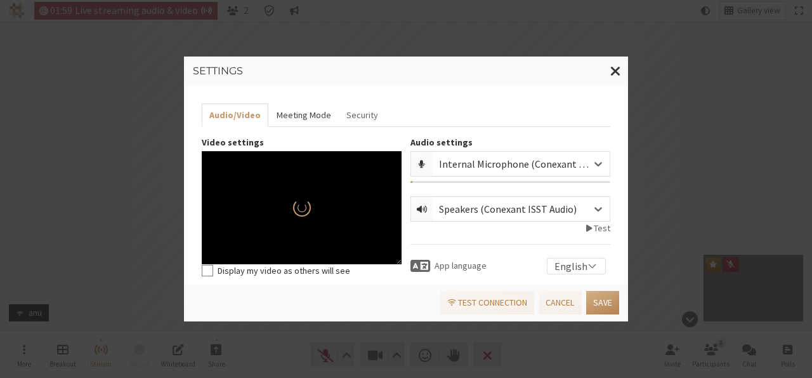
click at [316, 114] on button "Meeting Mode" at bounding box center [303, 114] width 70 height 23
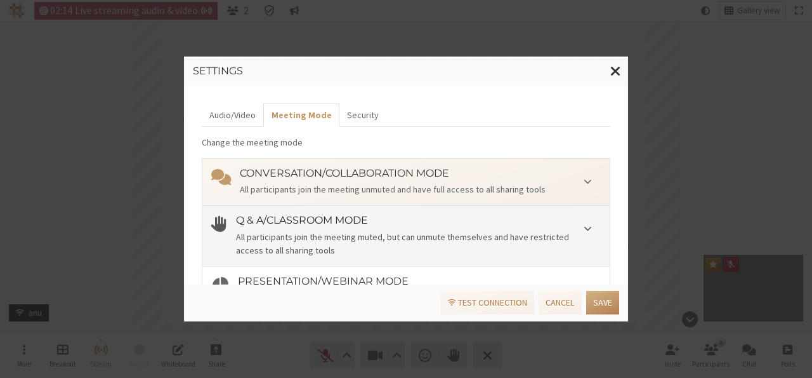
click at [278, 212] on li "Q & A/Classroom mode All participants join the meeting muted, but can unmute th…" at bounding box center [405, 235] width 407 height 61
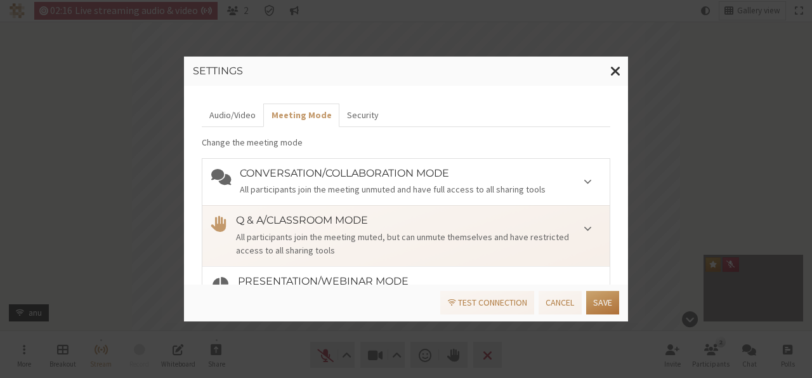
click at [597, 308] on button "Save" at bounding box center [602, 302] width 33 height 23
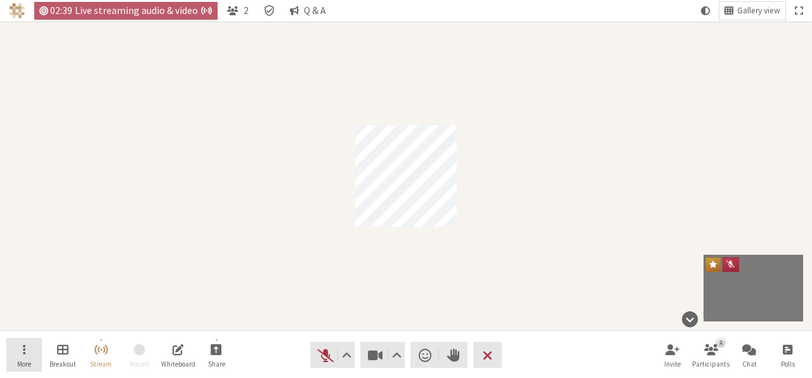
click at [20, 360] on span "More" at bounding box center [24, 364] width 14 height 8
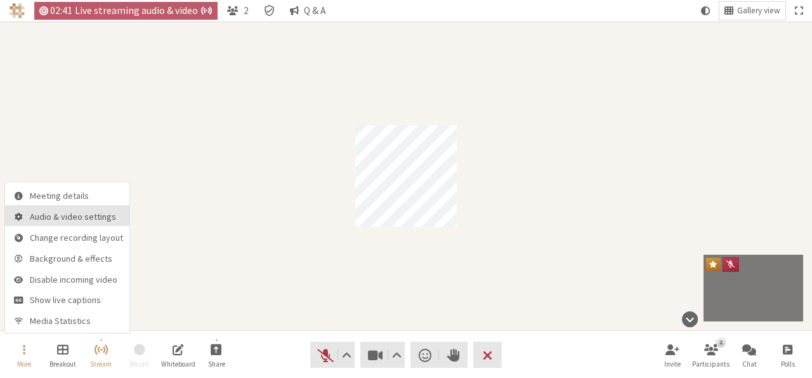
click at [48, 223] on button "Audio & video settings" at bounding box center [67, 215] width 124 height 21
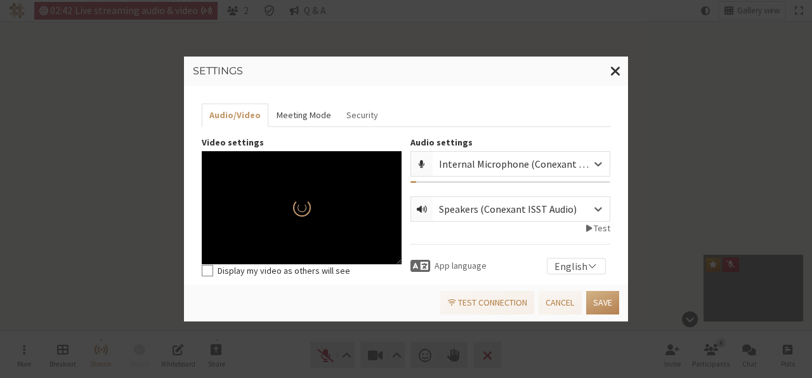
click at [279, 105] on button "Meeting Mode" at bounding box center [303, 114] width 70 height 23
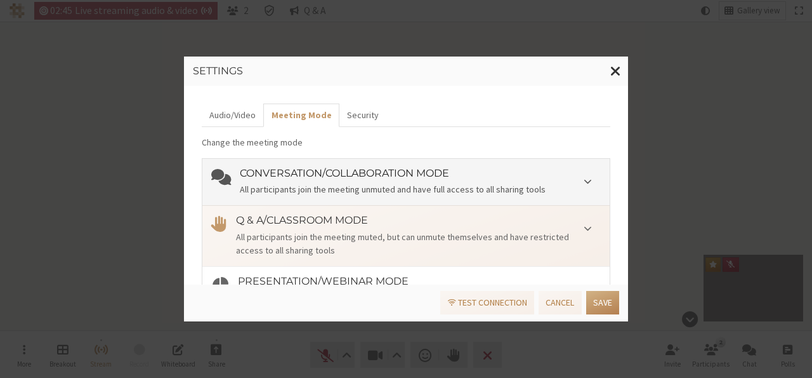
click at [312, 169] on h4 "Conversation/Collaboration mode" at bounding box center [420, 173] width 361 height 11
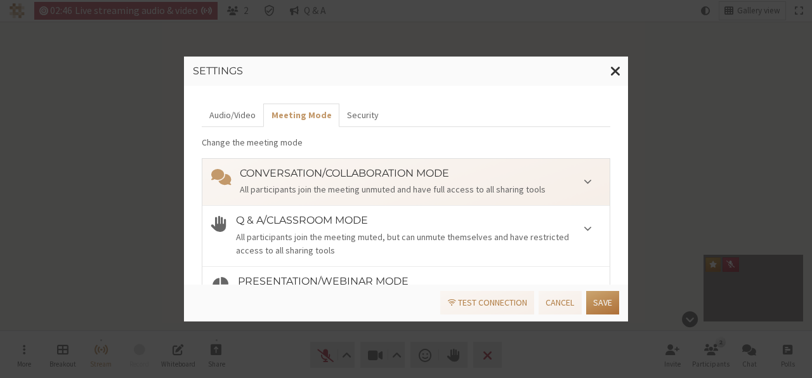
click at [606, 299] on button "Save" at bounding box center [602, 302] width 33 height 23
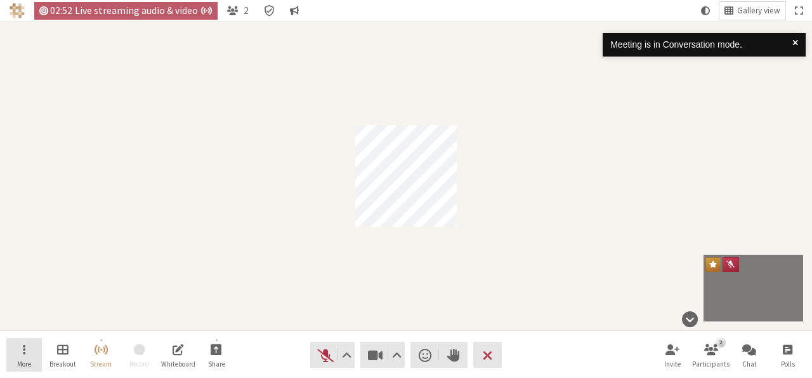
click at [10, 348] on button "More" at bounding box center [24, 355] width 36 height 34
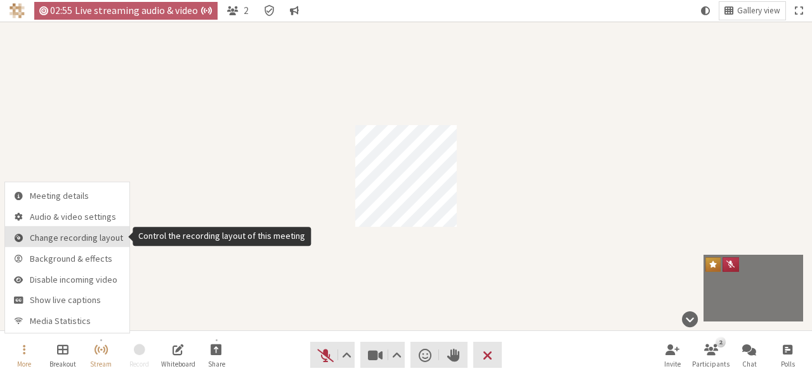
click at [92, 237] on span "Change recording layout" at bounding box center [76, 238] width 93 height 10
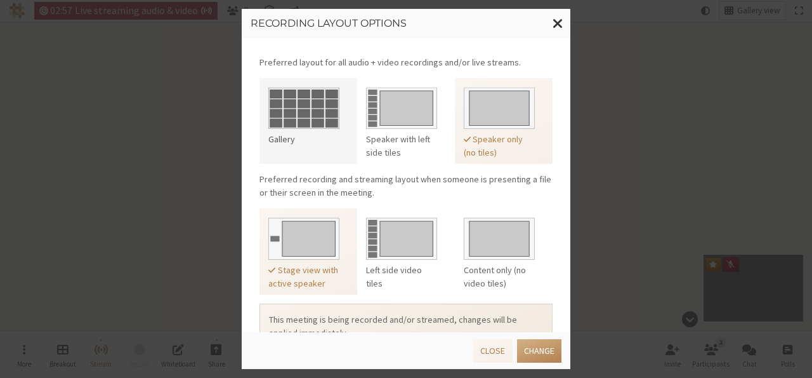
click at [294, 133] on div "Gallery" at bounding box center [303, 139] width 71 height 13
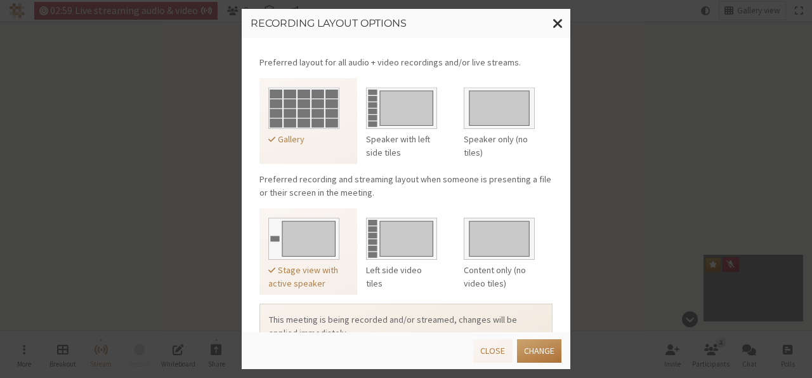
click at [535, 357] on button "Change" at bounding box center [539, 350] width 44 height 23
click at [557, 20] on span "Close modal" at bounding box center [558, 23] width 11 height 16
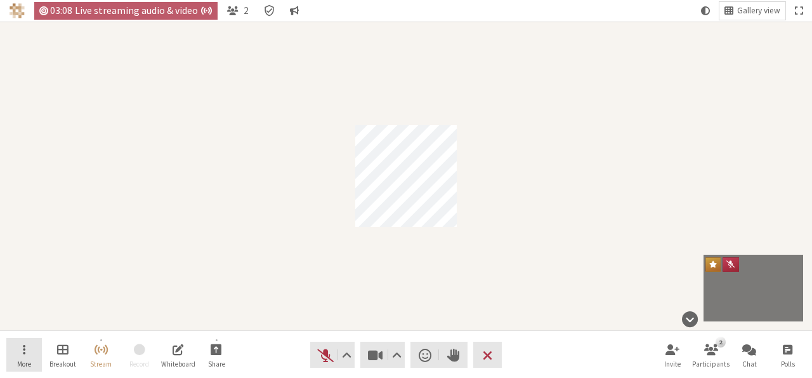
click at [23, 348] on span "Open menu" at bounding box center [24, 348] width 3 height 15
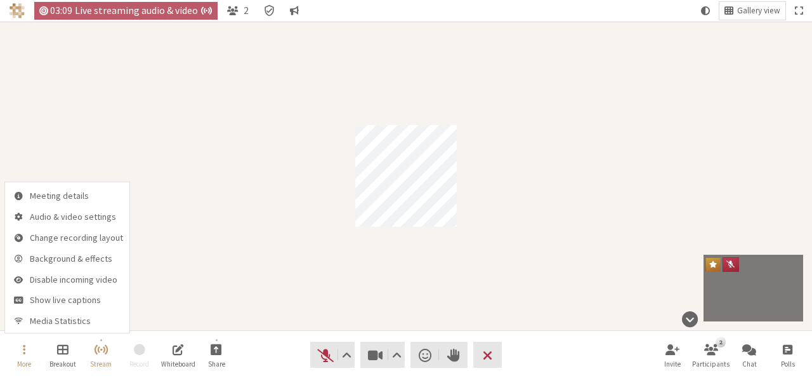
click at [110, 159] on div "Participant" at bounding box center [406, 176] width 812 height 308
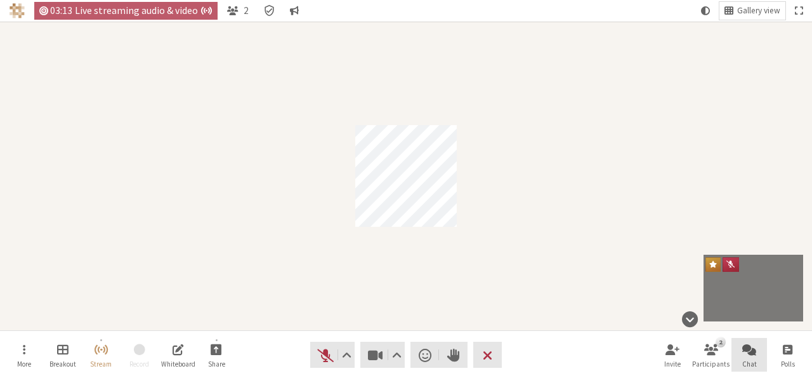
click at [755, 358] on button "Chat" at bounding box center [750, 355] width 36 height 34
